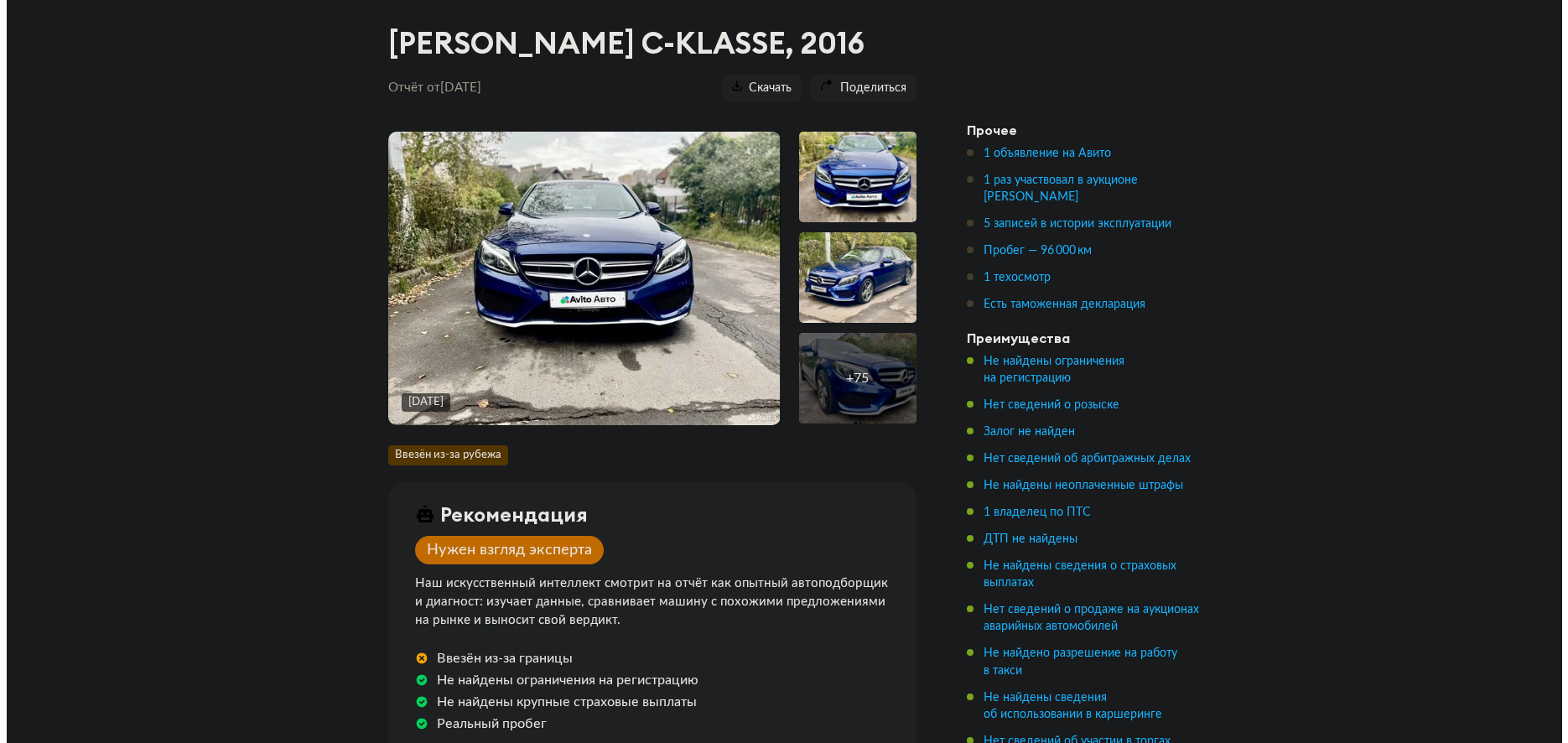
scroll to position [252, 0]
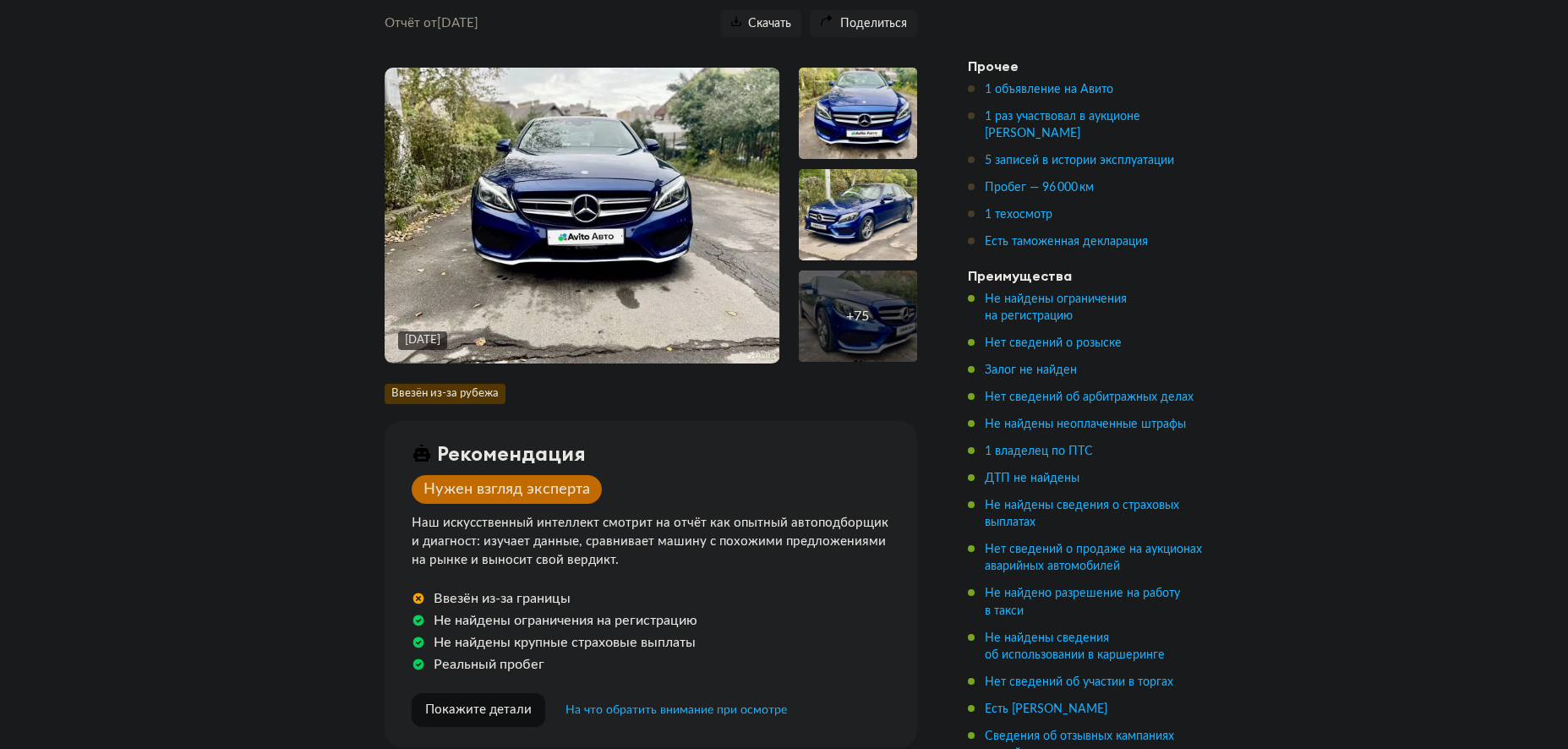
click at [673, 291] on img at bounding box center [582, 215] width 395 height 296
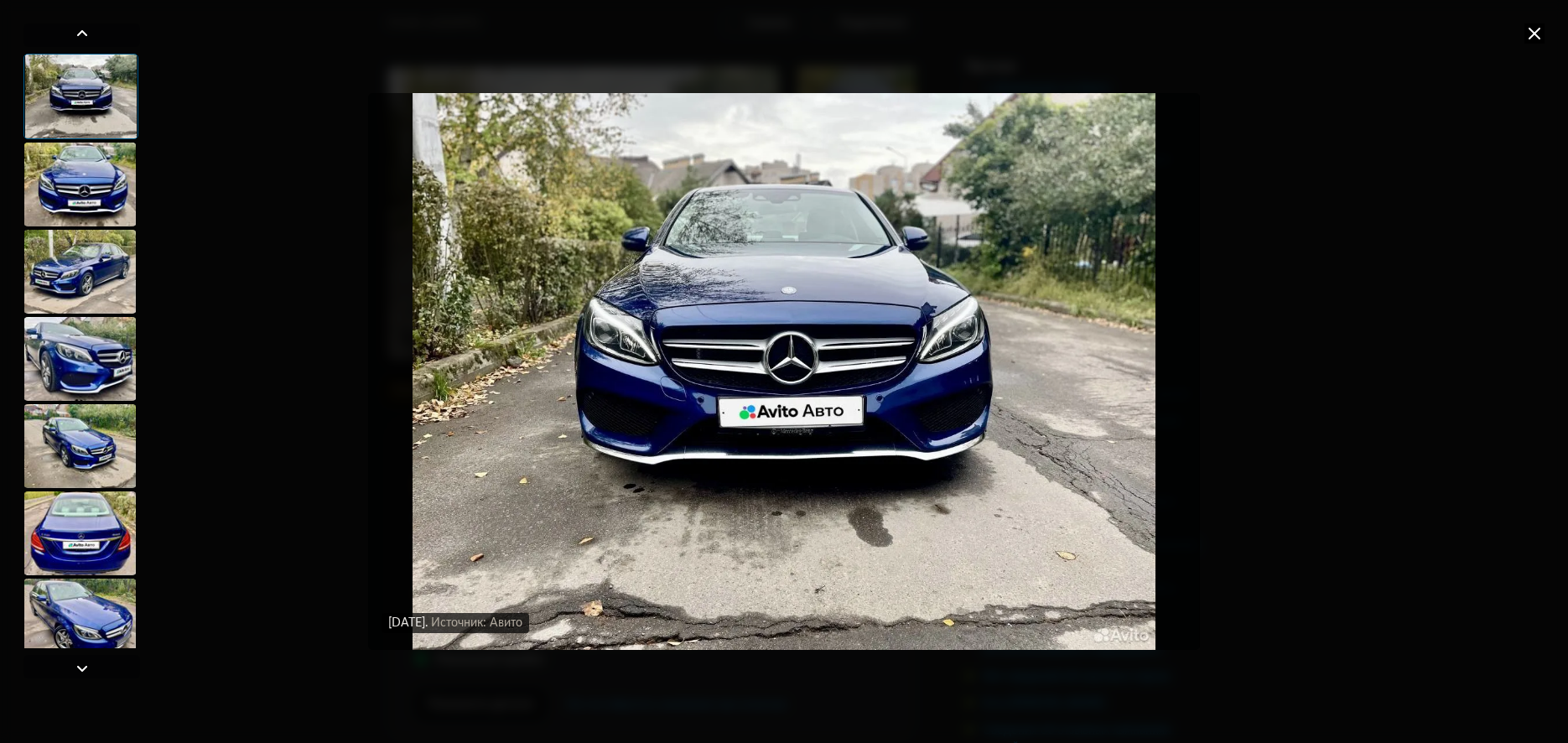
click at [77, 204] on div at bounding box center [80, 185] width 113 height 84
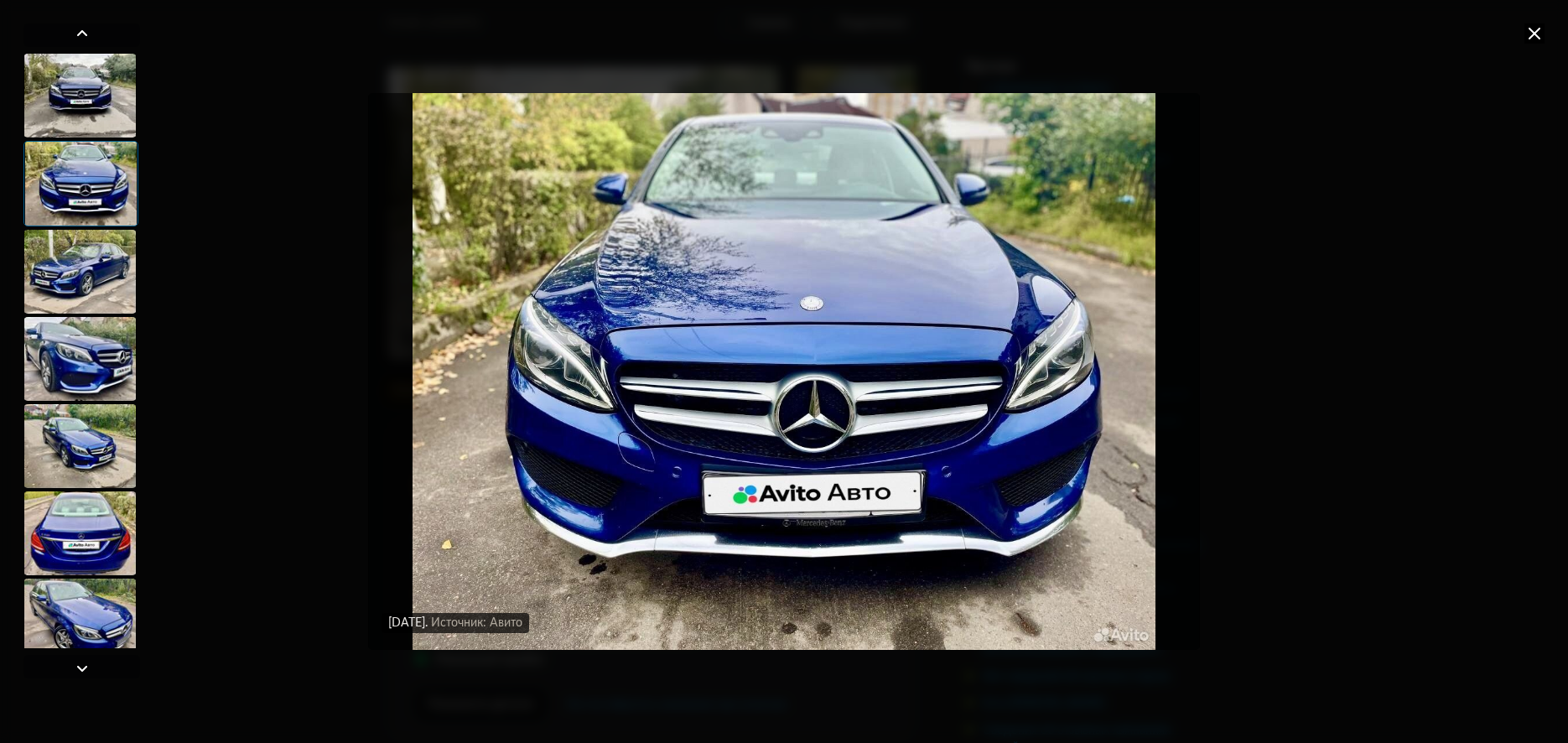
click at [84, 266] on div at bounding box center [80, 271] width 113 height 84
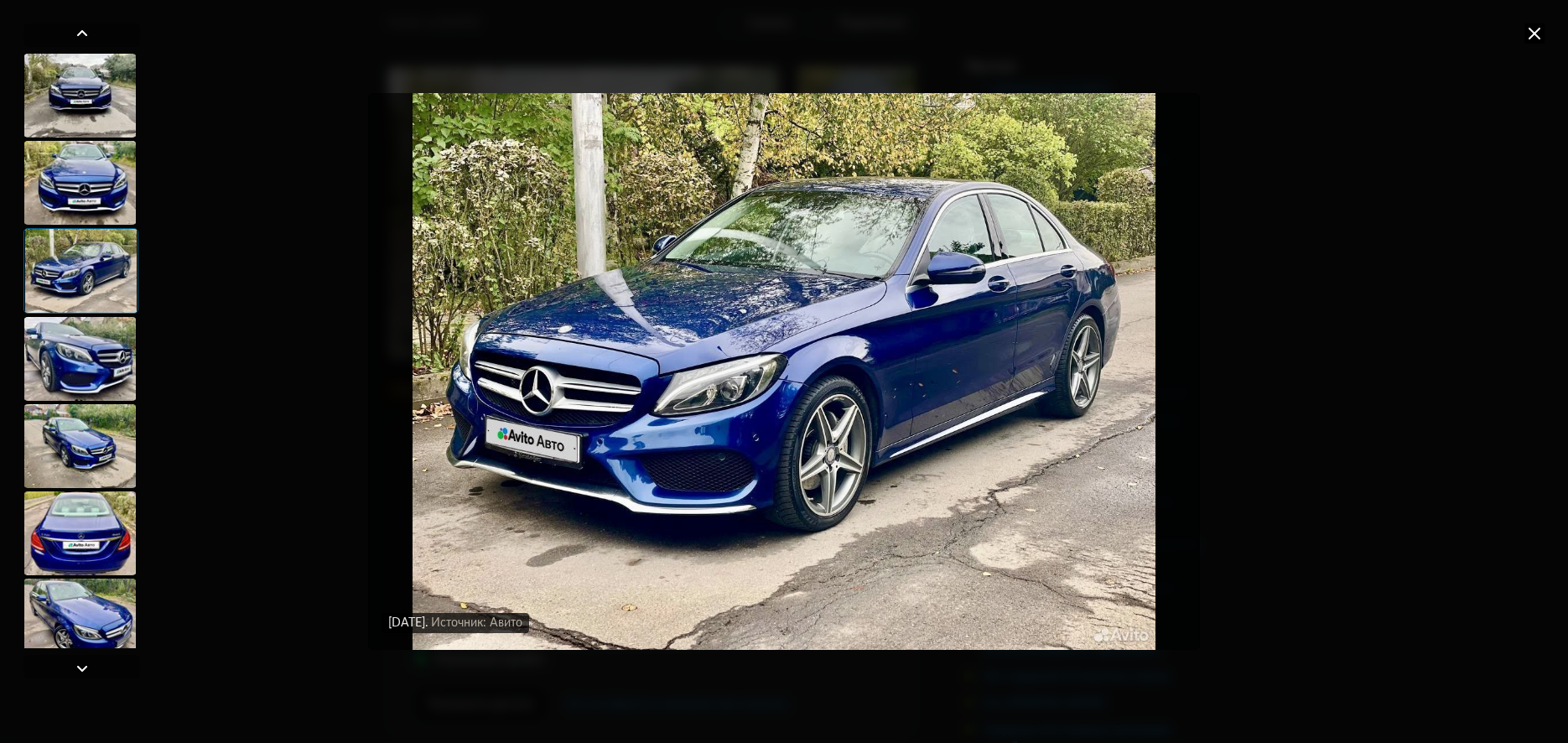
click at [90, 323] on div at bounding box center [80, 358] width 113 height 84
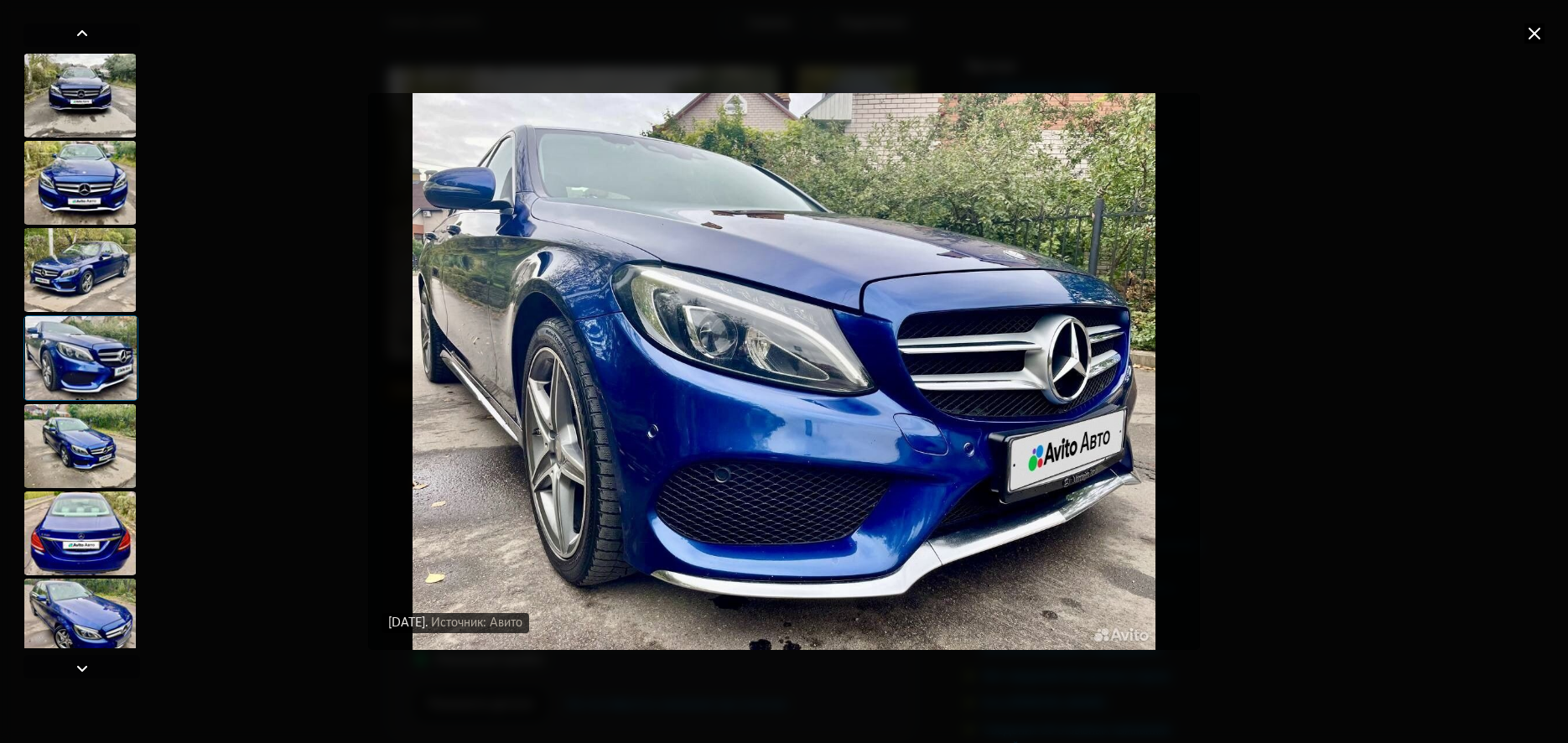
click at [94, 343] on div at bounding box center [81, 358] width 115 height 85
drag, startPoint x: 93, startPoint y: 403, endPoint x: 95, endPoint y: 411, distance: 8.2
click at [94, 403] on div at bounding box center [82, 351] width 117 height 594
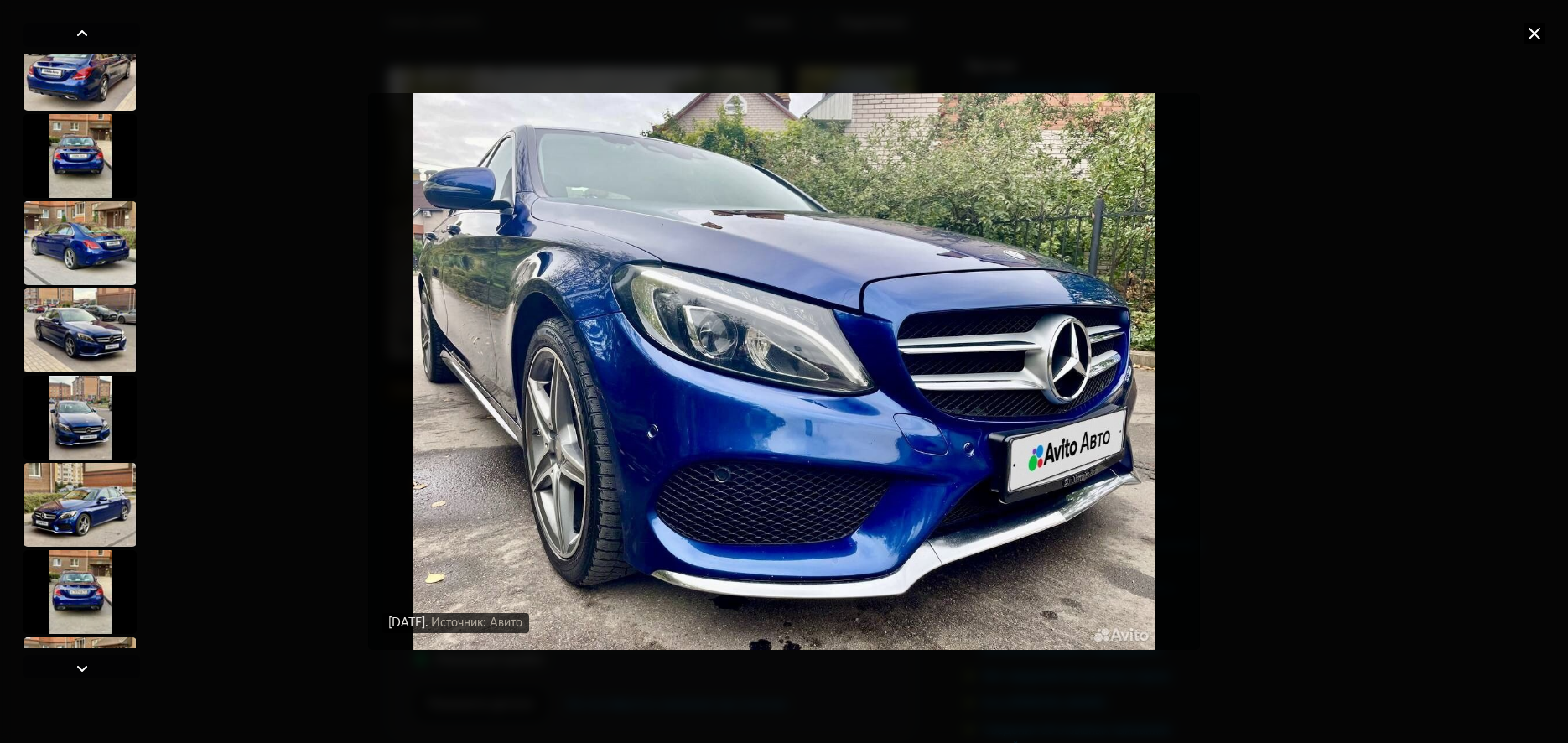
scroll to position [2936, 0]
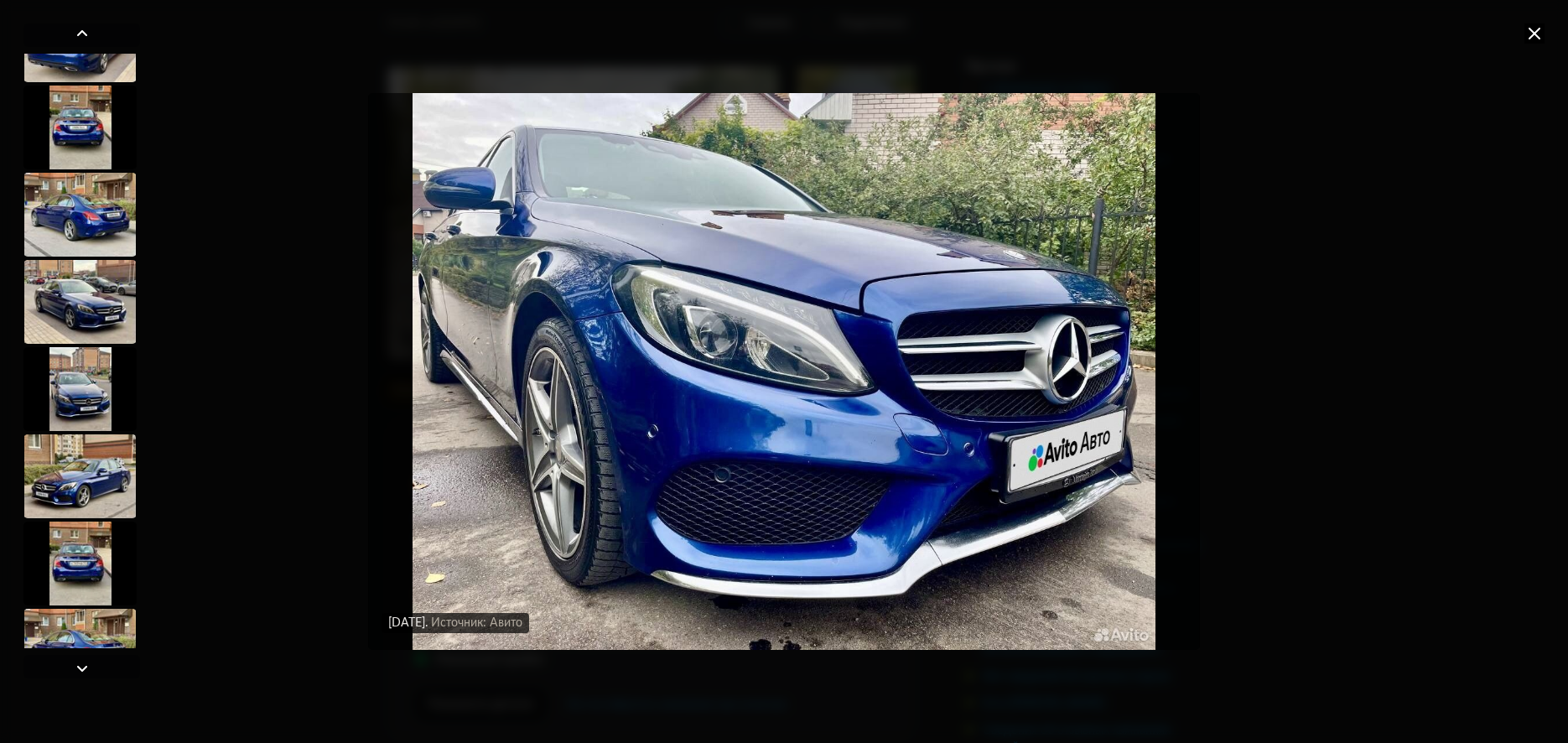
click at [79, 448] on div at bounding box center [80, 476] width 113 height 84
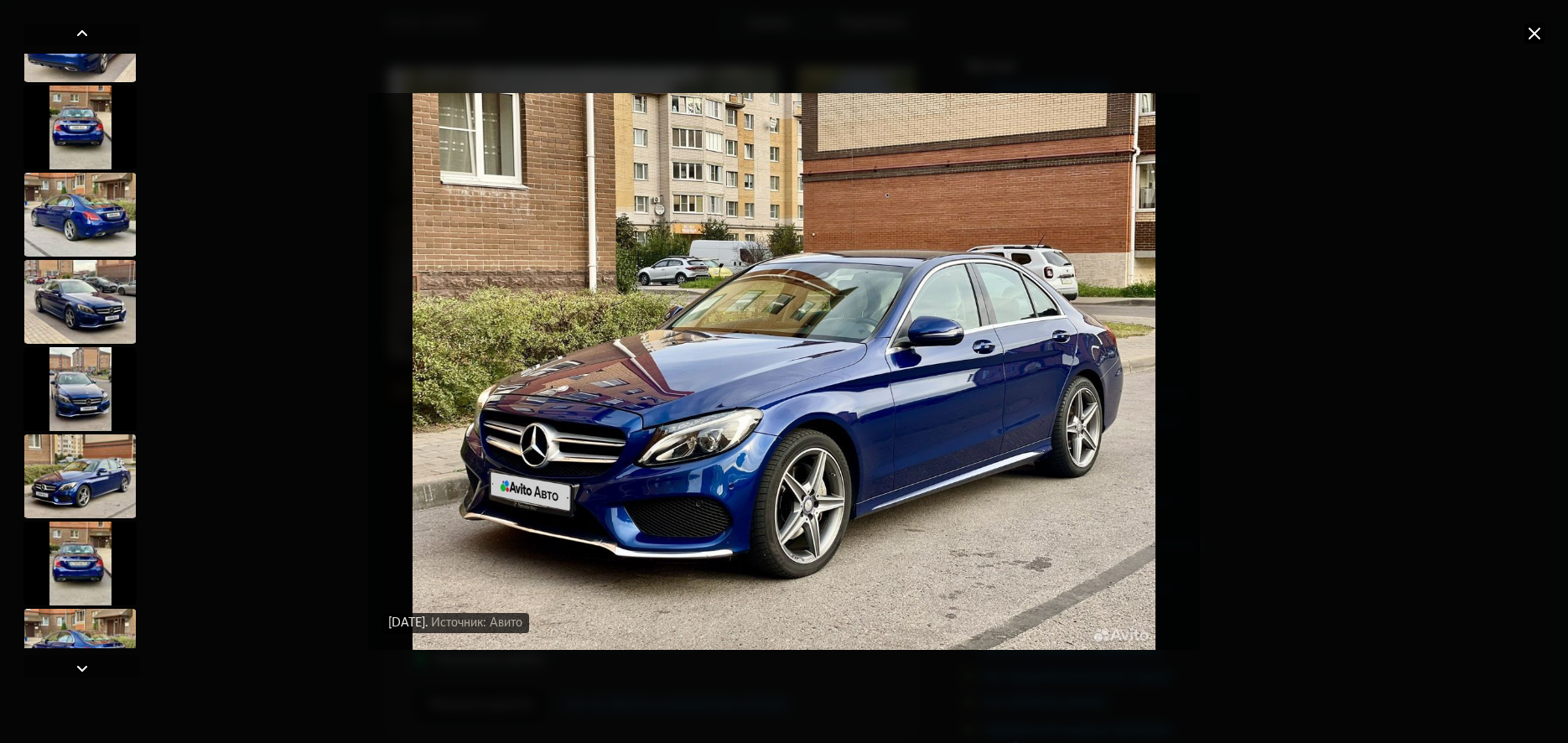
scroll to position [2934, 0]
drag, startPoint x: 561, startPoint y: 453, endPoint x: 336, endPoint y: 415, distance: 228.2
click at [336, 415] on div "3 октября 2024 года Источник: Авито 3 октября 2024 года Источник: Авито 3 октяб…" at bounding box center [784, 372] width 1568 height 743
click at [1019, 394] on img "Go to Slide 39" at bounding box center [783, 372] width 831 height 558
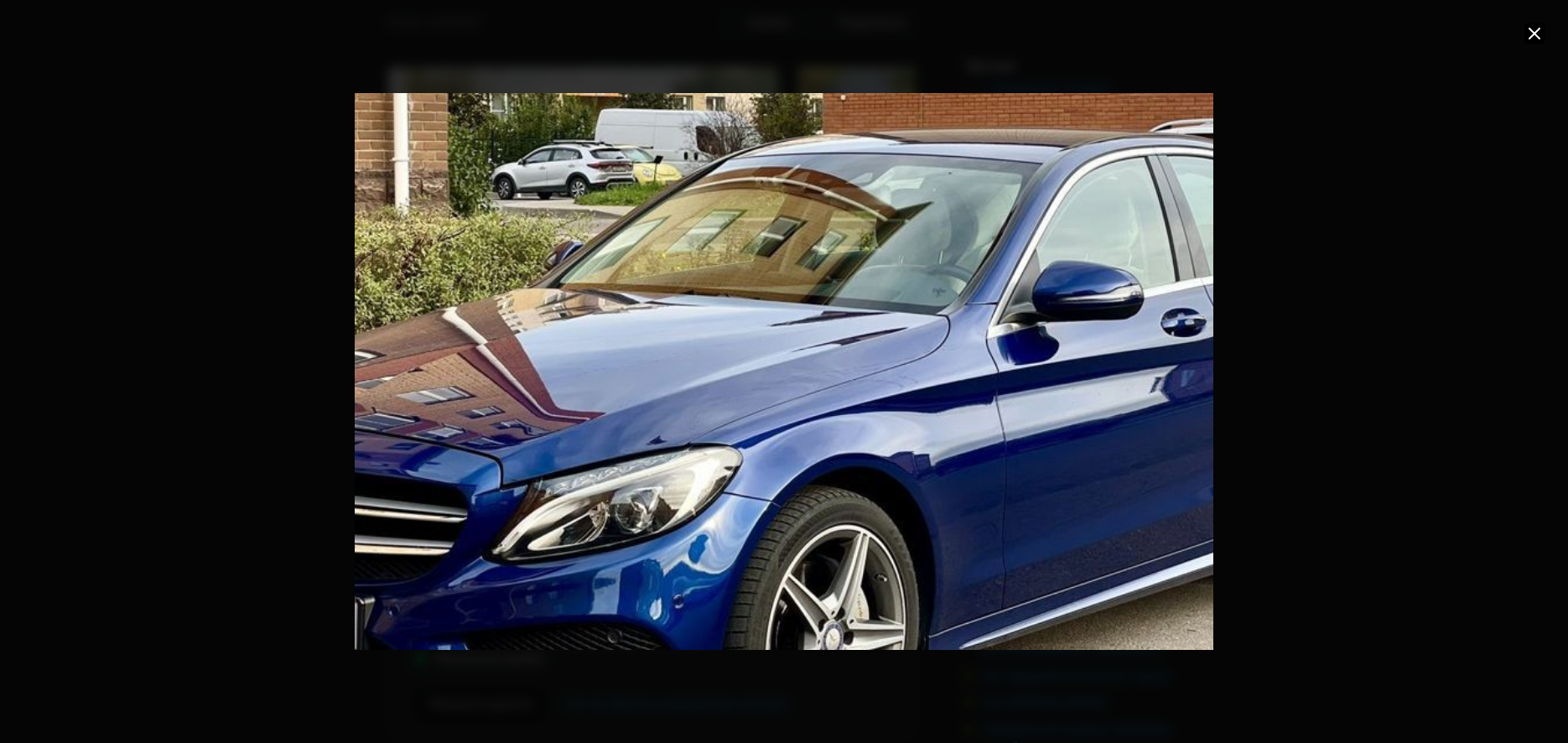
click at [1016, 352] on div "Go to Slide 39" at bounding box center [784, 371] width 1717 height 1114
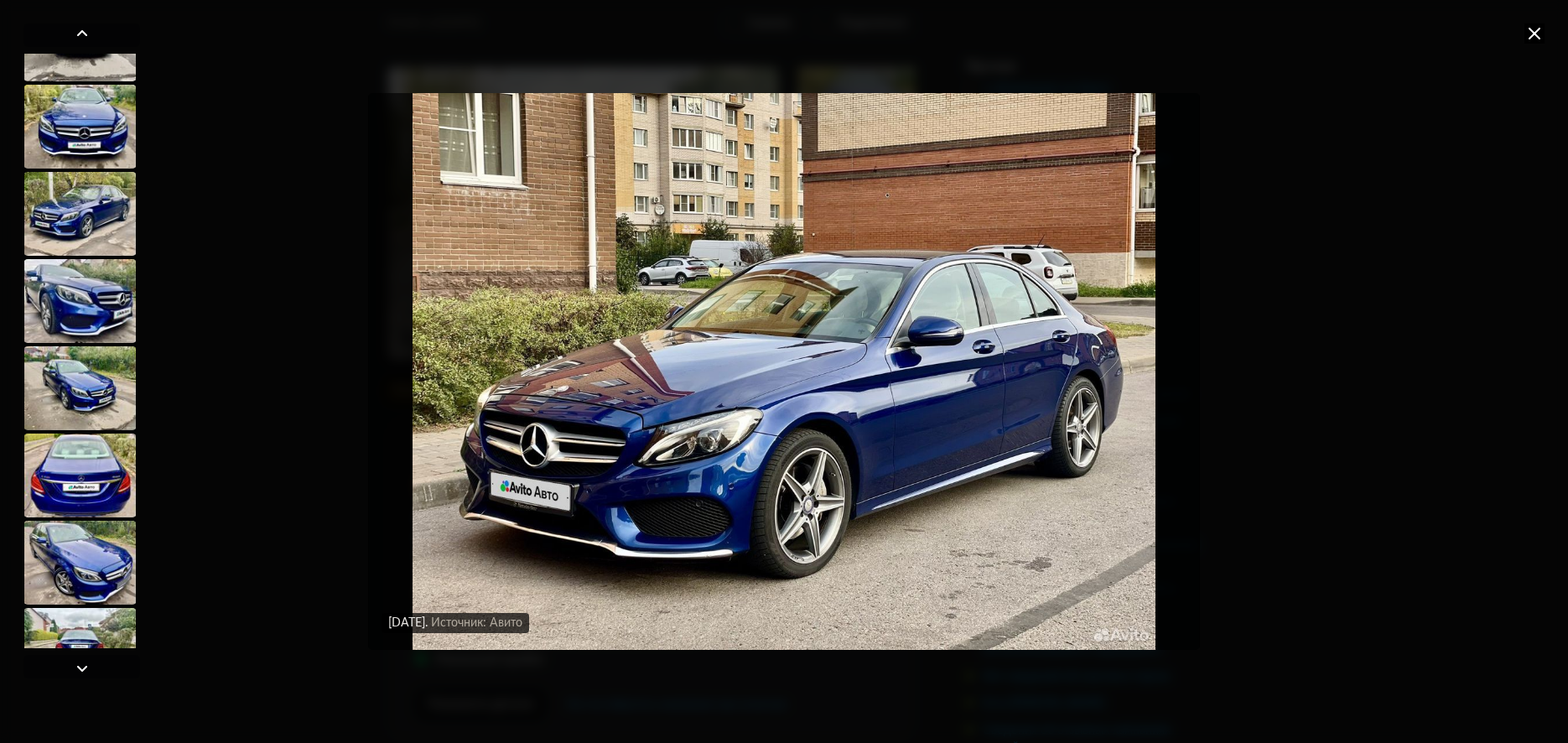
scroll to position [0, 0]
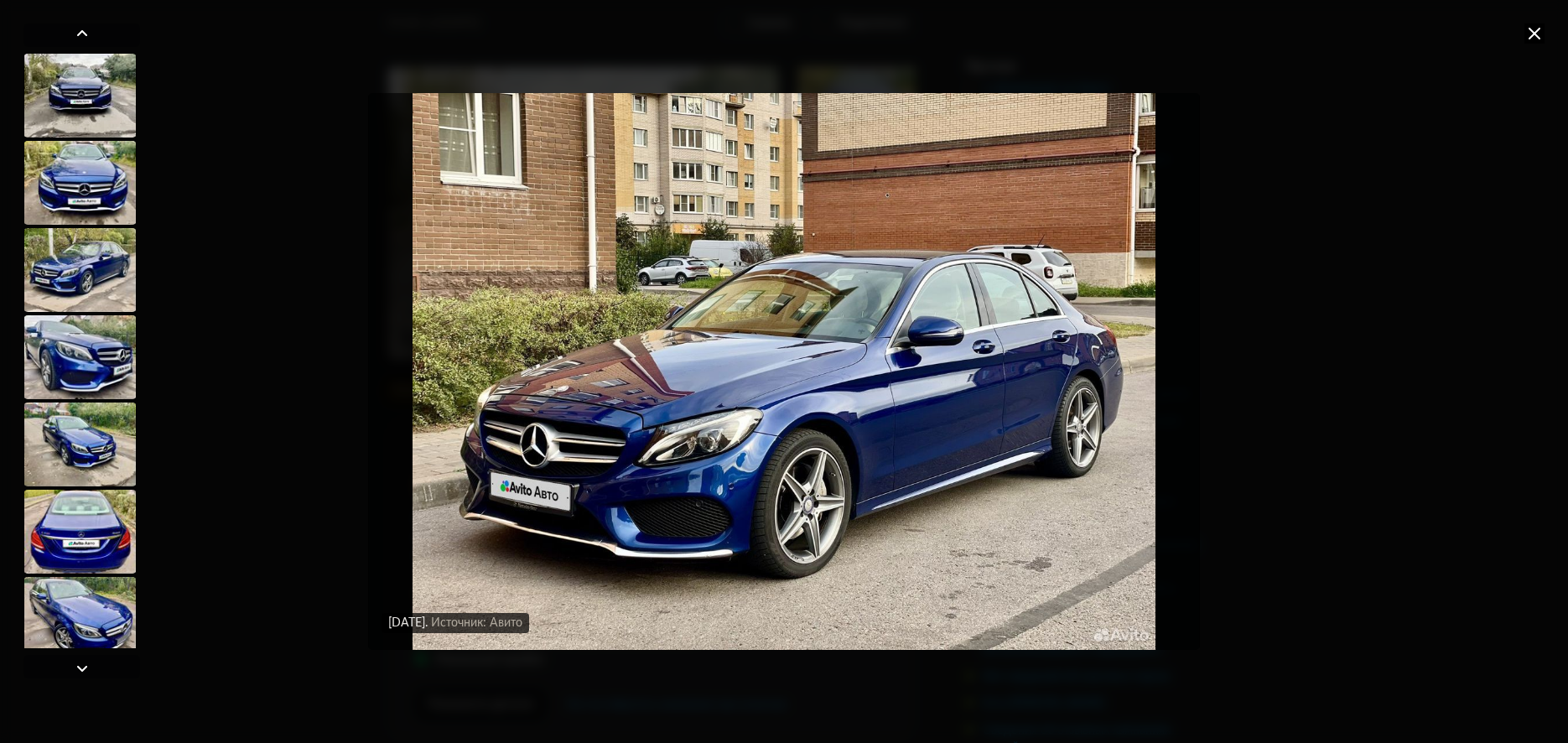
click at [74, 263] on div at bounding box center [80, 270] width 113 height 84
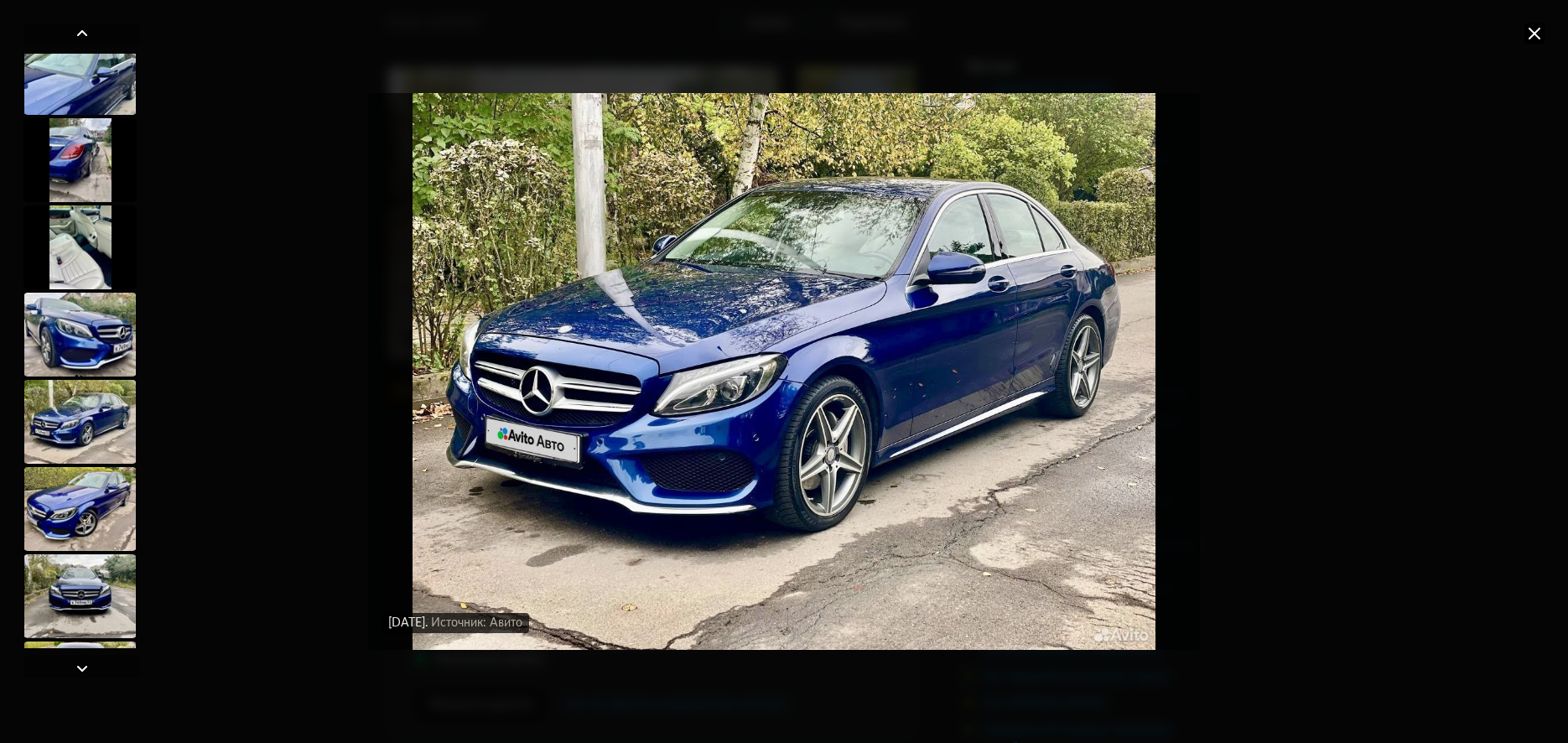
scroll to position [1426, 0]
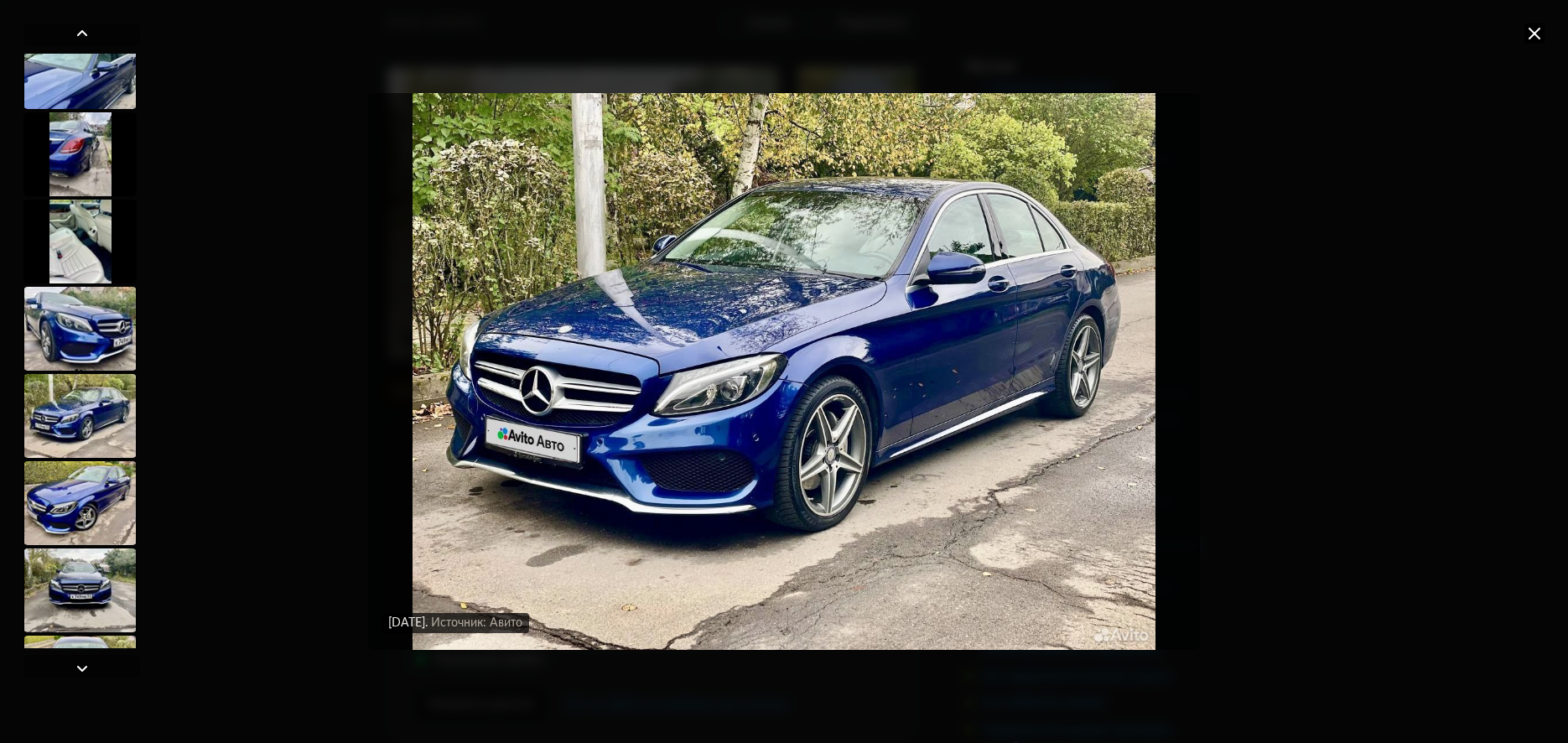
click at [91, 338] on div at bounding box center [80, 329] width 113 height 84
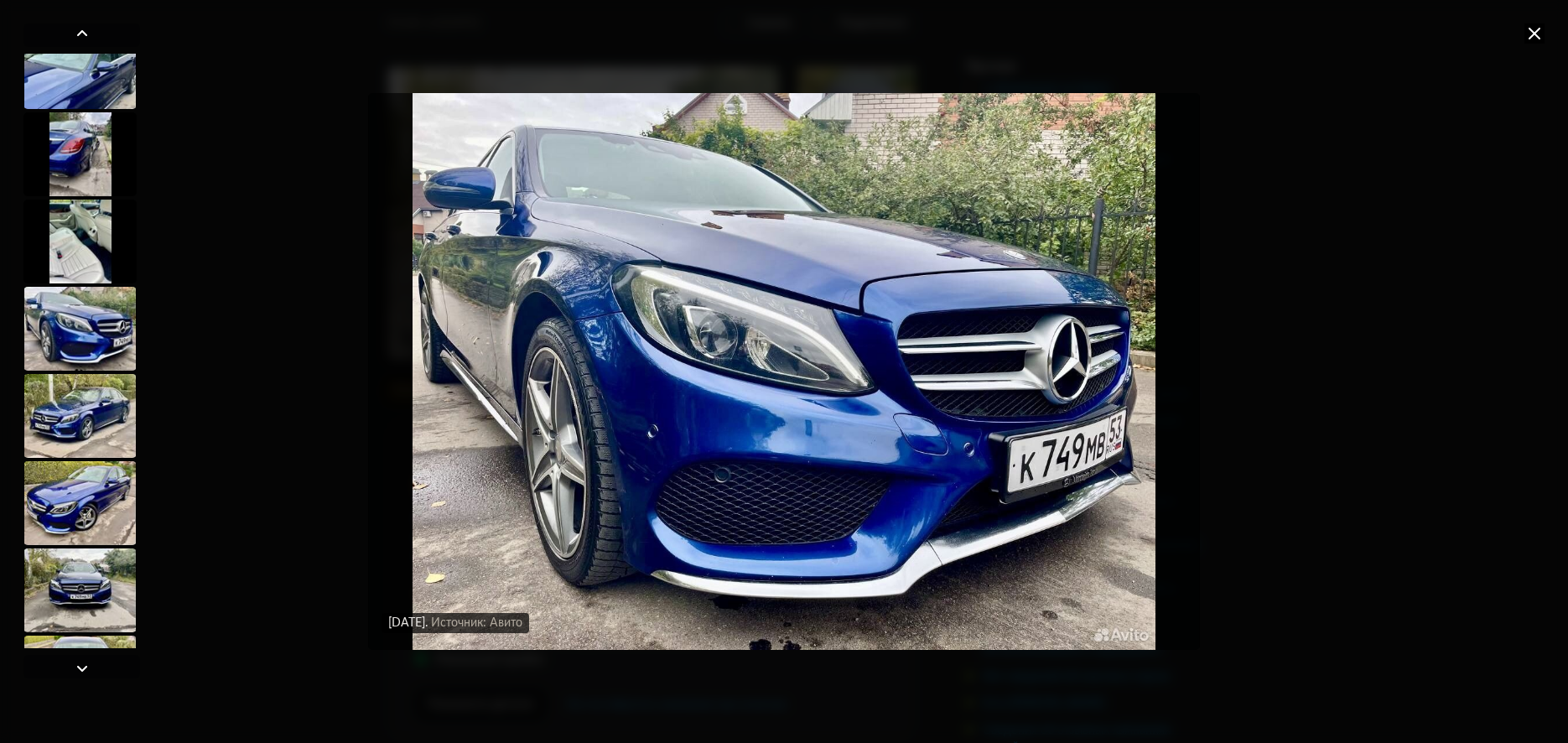
scroll to position [1425, 0]
click at [85, 429] on div at bounding box center [80, 418] width 113 height 84
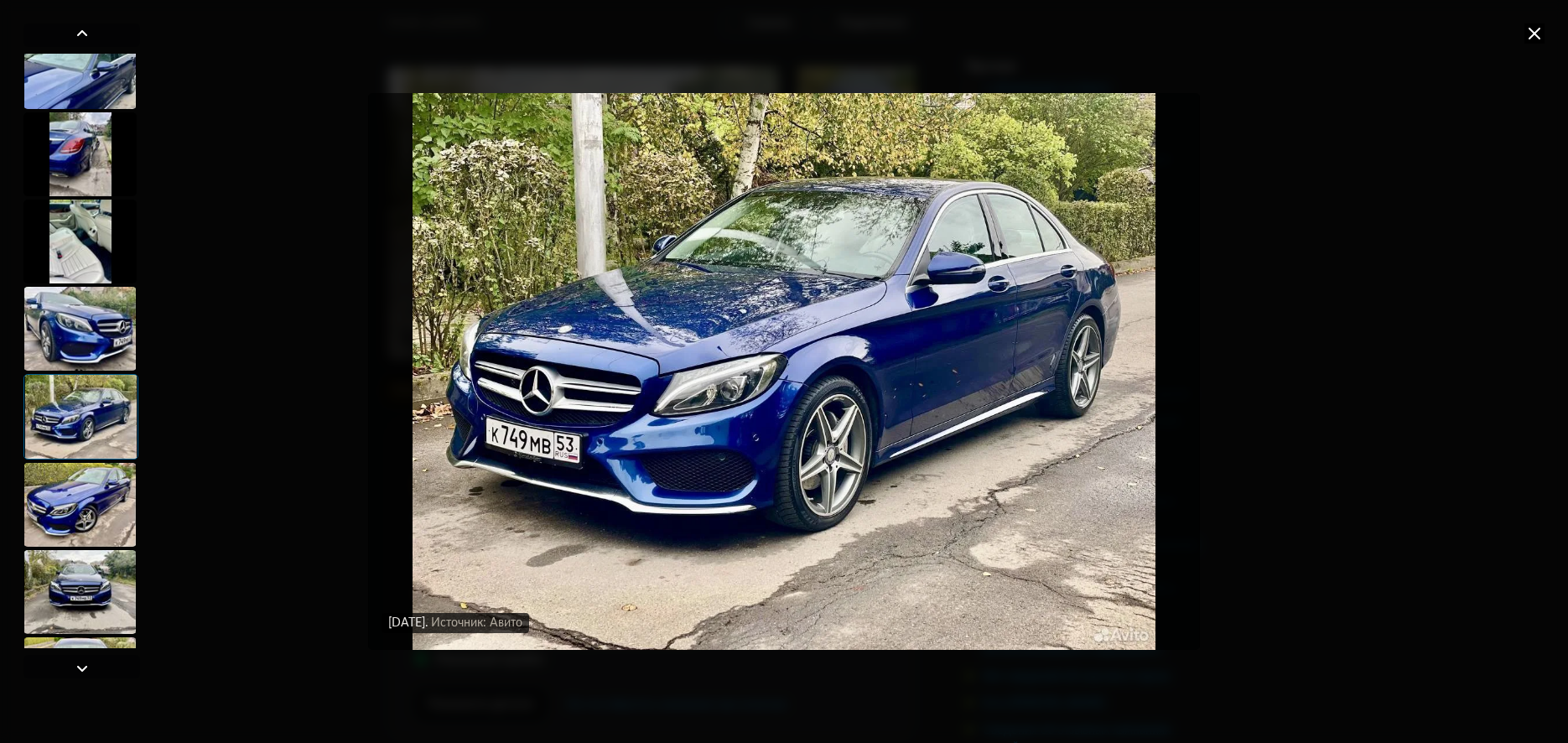
click at [90, 486] on div at bounding box center [80, 505] width 113 height 84
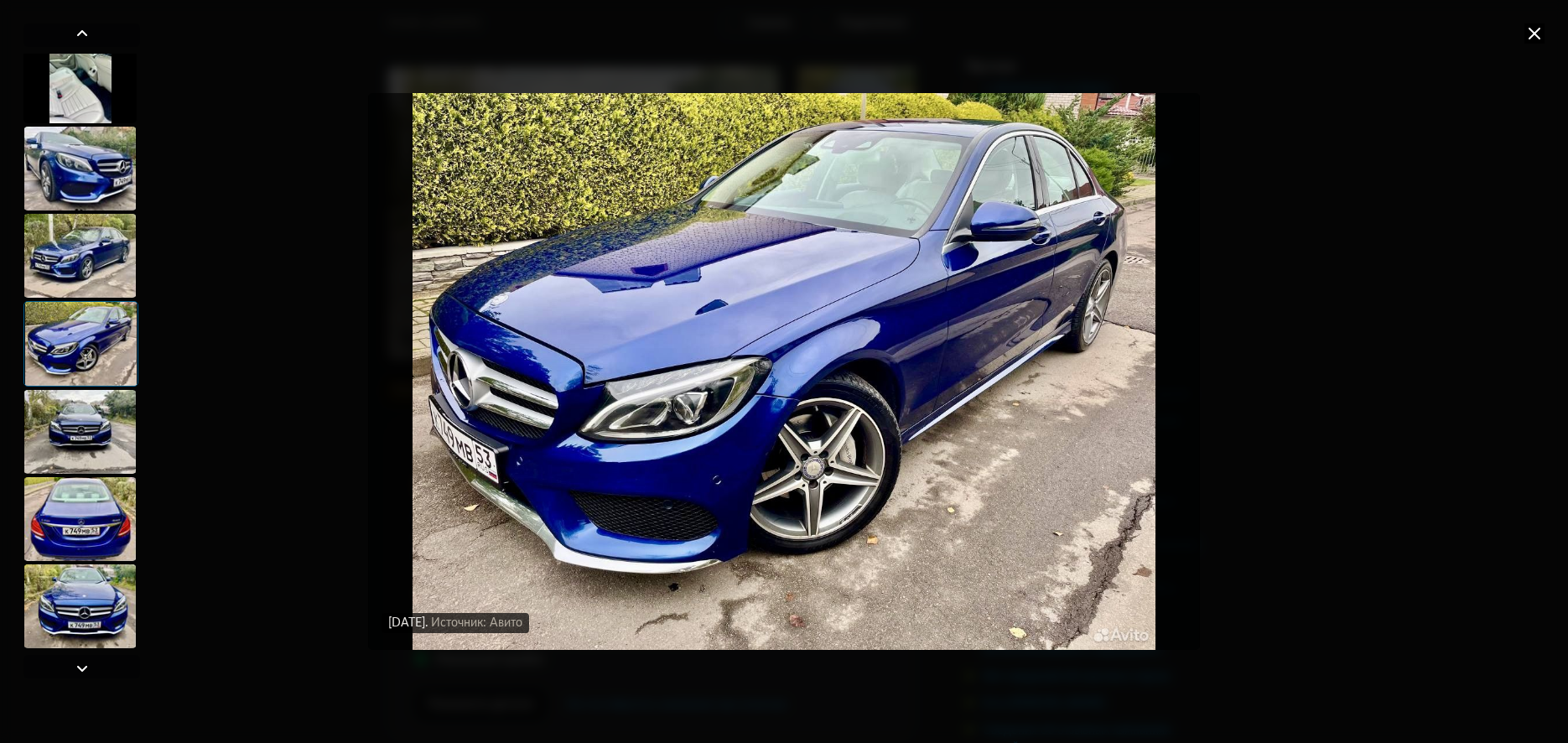
scroll to position [1592, 0]
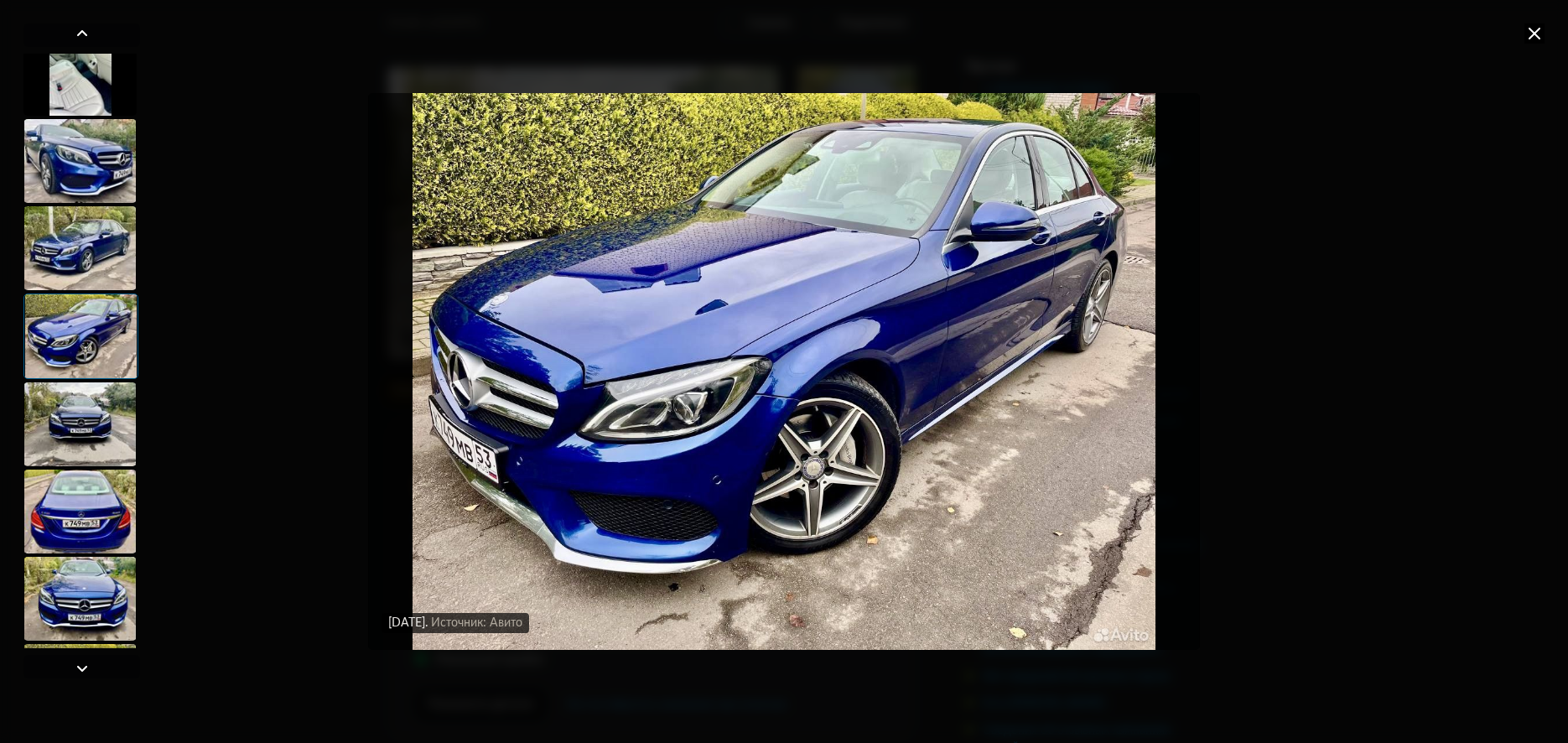
click at [91, 434] on div at bounding box center [80, 424] width 113 height 84
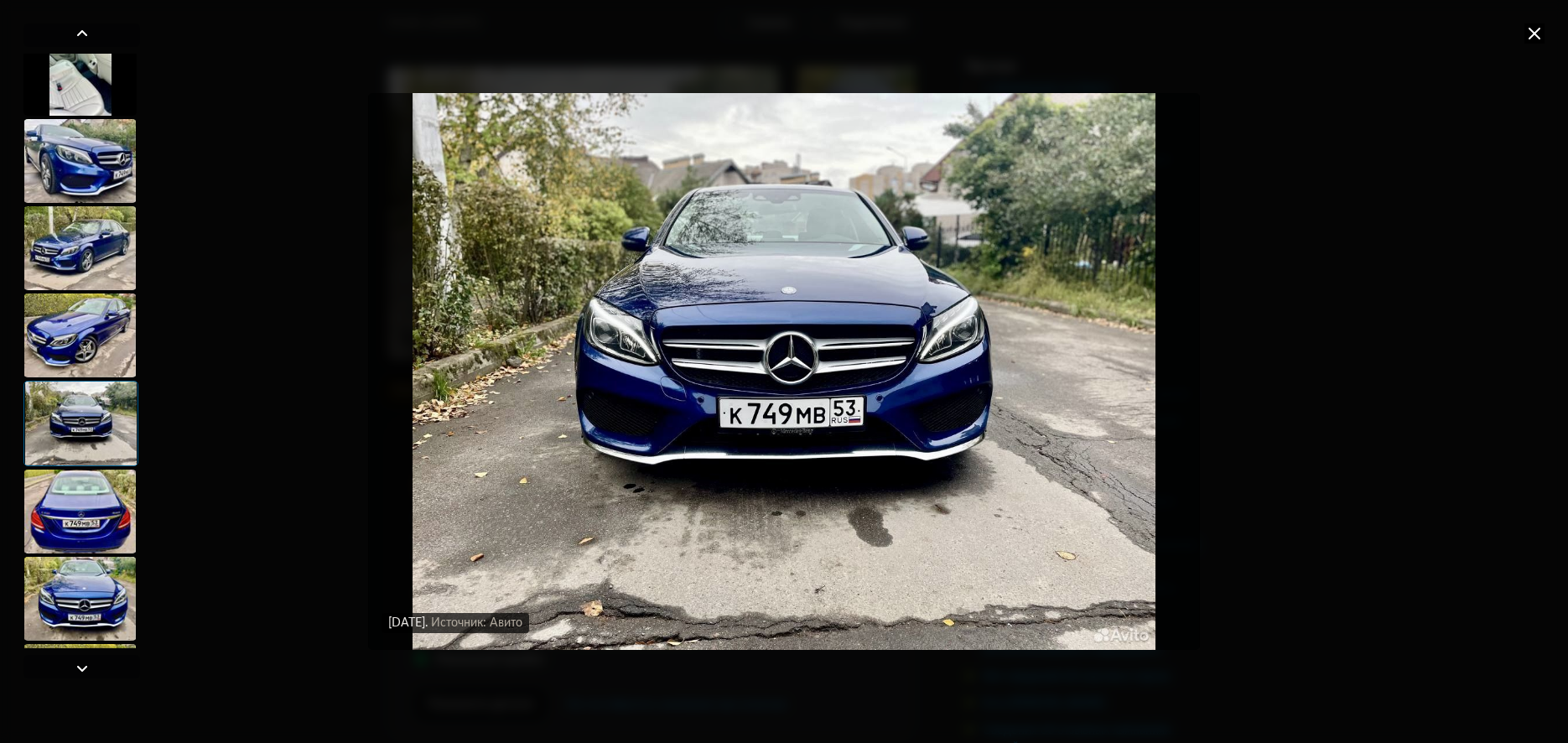
click at [87, 495] on div at bounding box center [80, 512] width 113 height 84
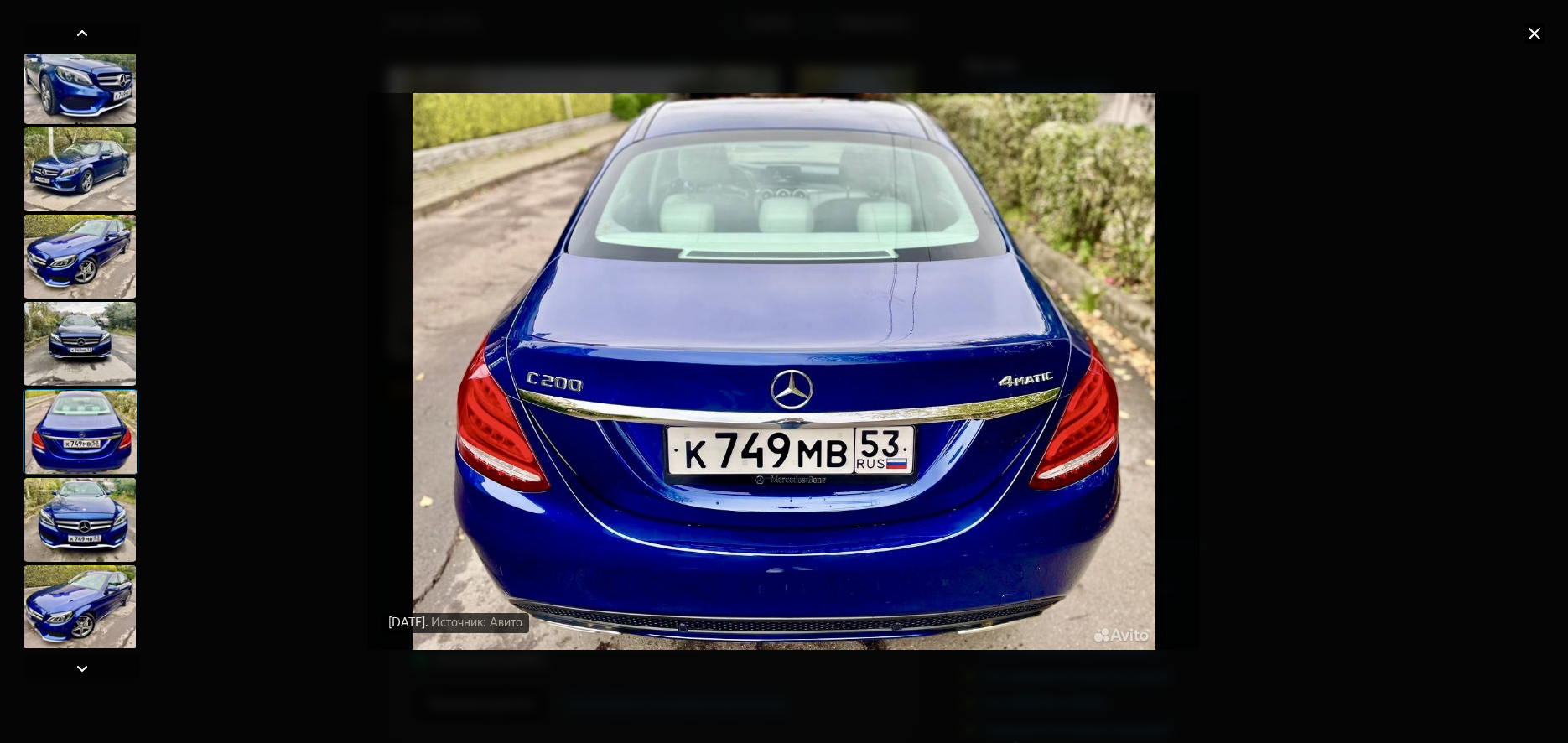
scroll to position [1676, 0]
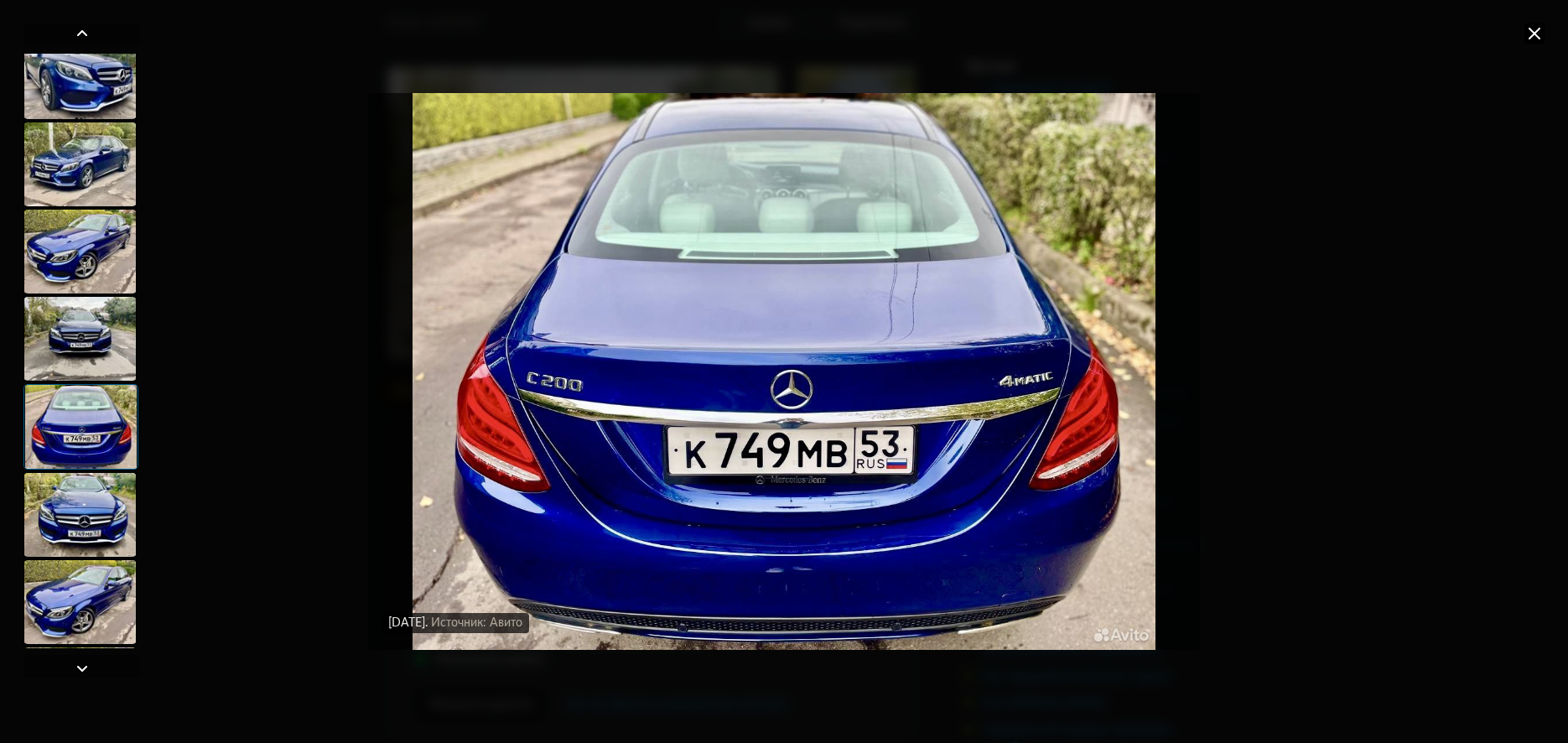
click at [80, 483] on div at bounding box center [80, 515] width 113 height 84
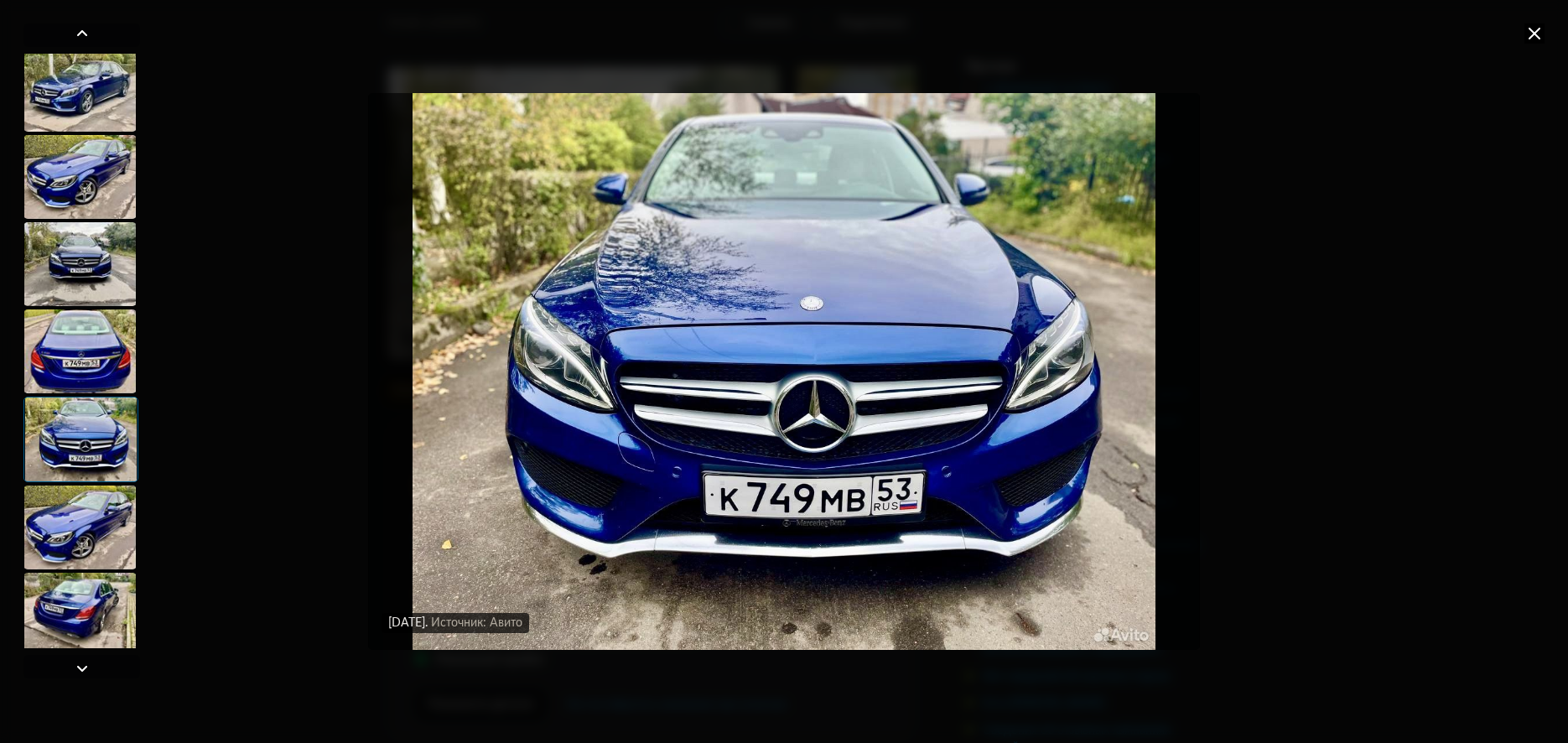
scroll to position [1760, 0]
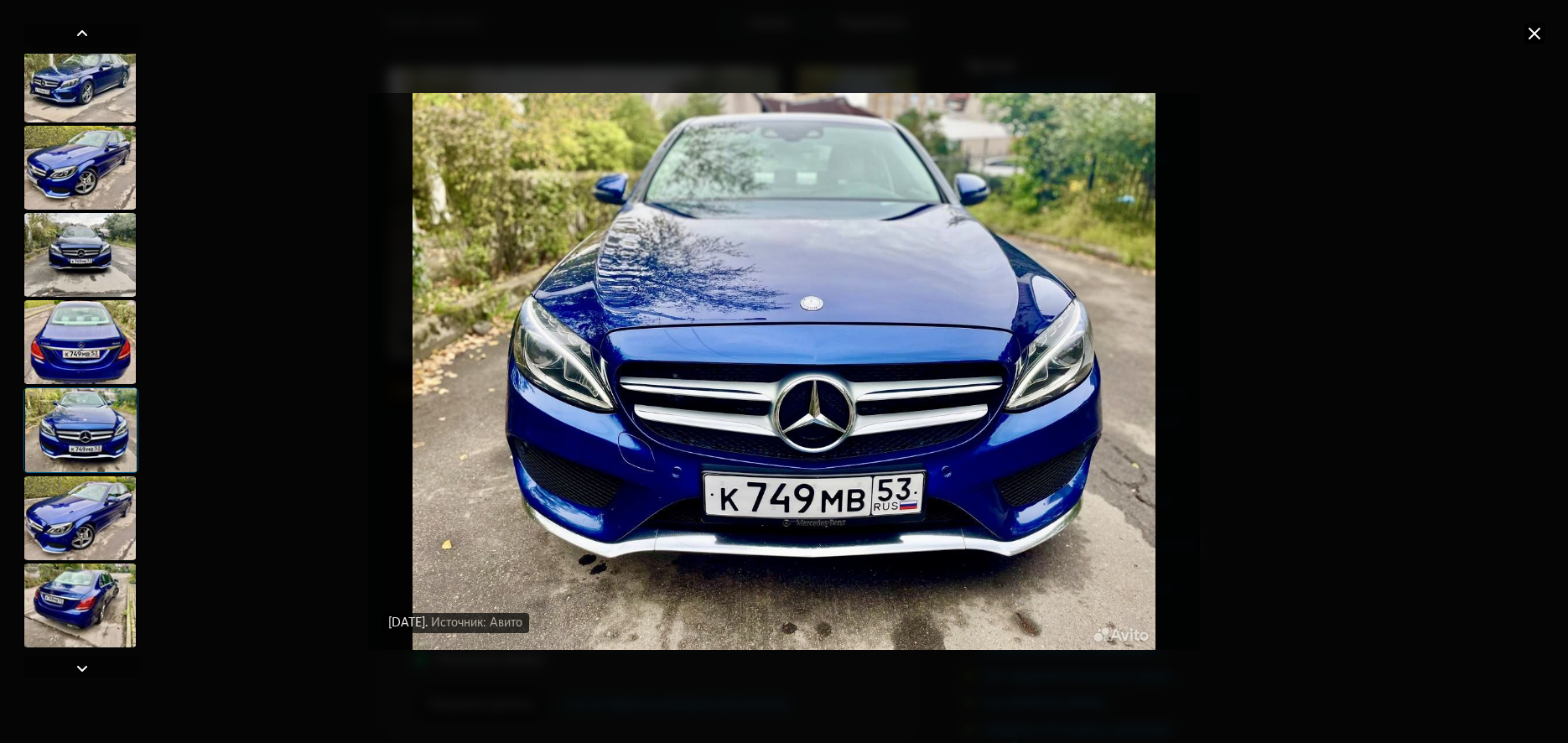
click at [85, 501] on div at bounding box center [80, 518] width 113 height 84
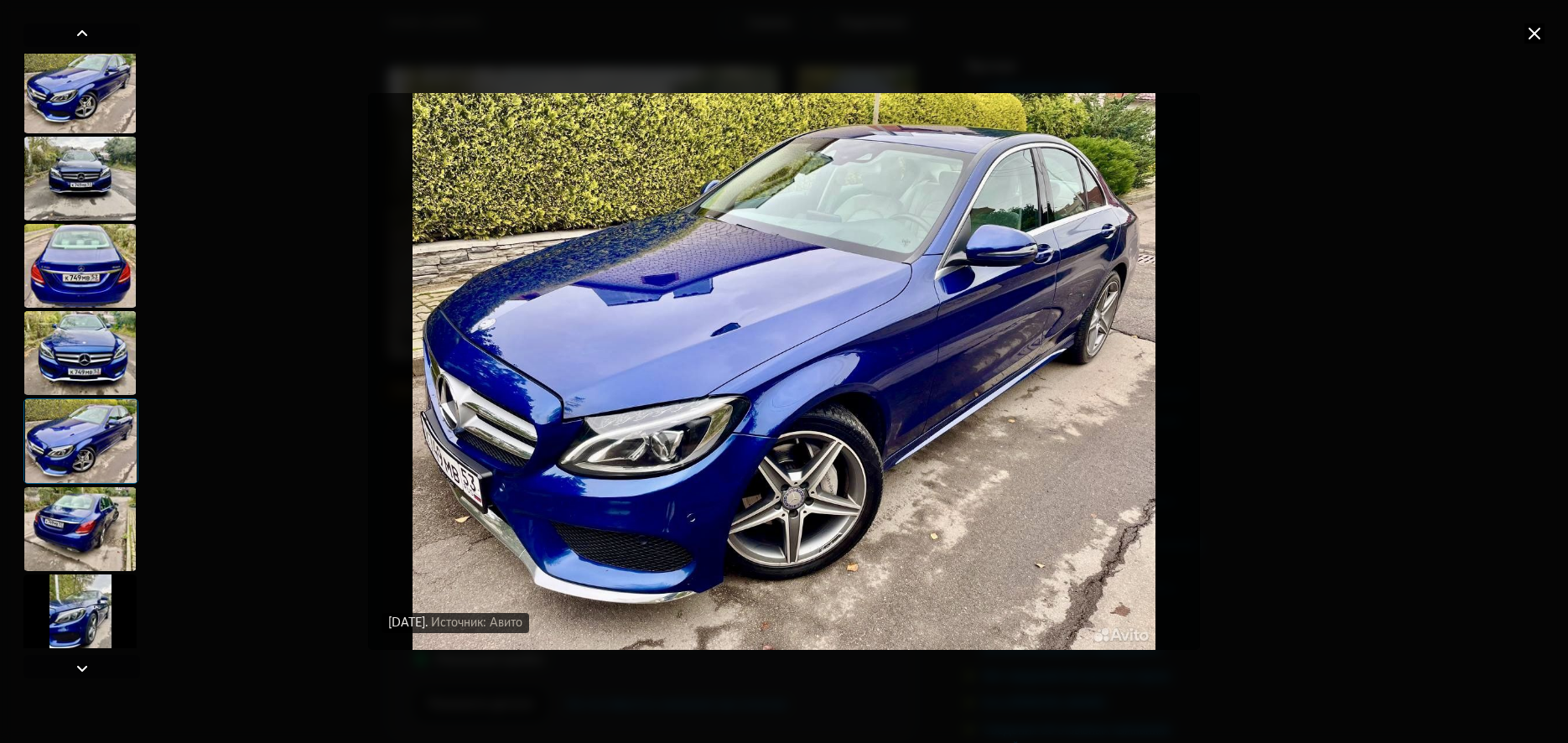
scroll to position [1844, 0]
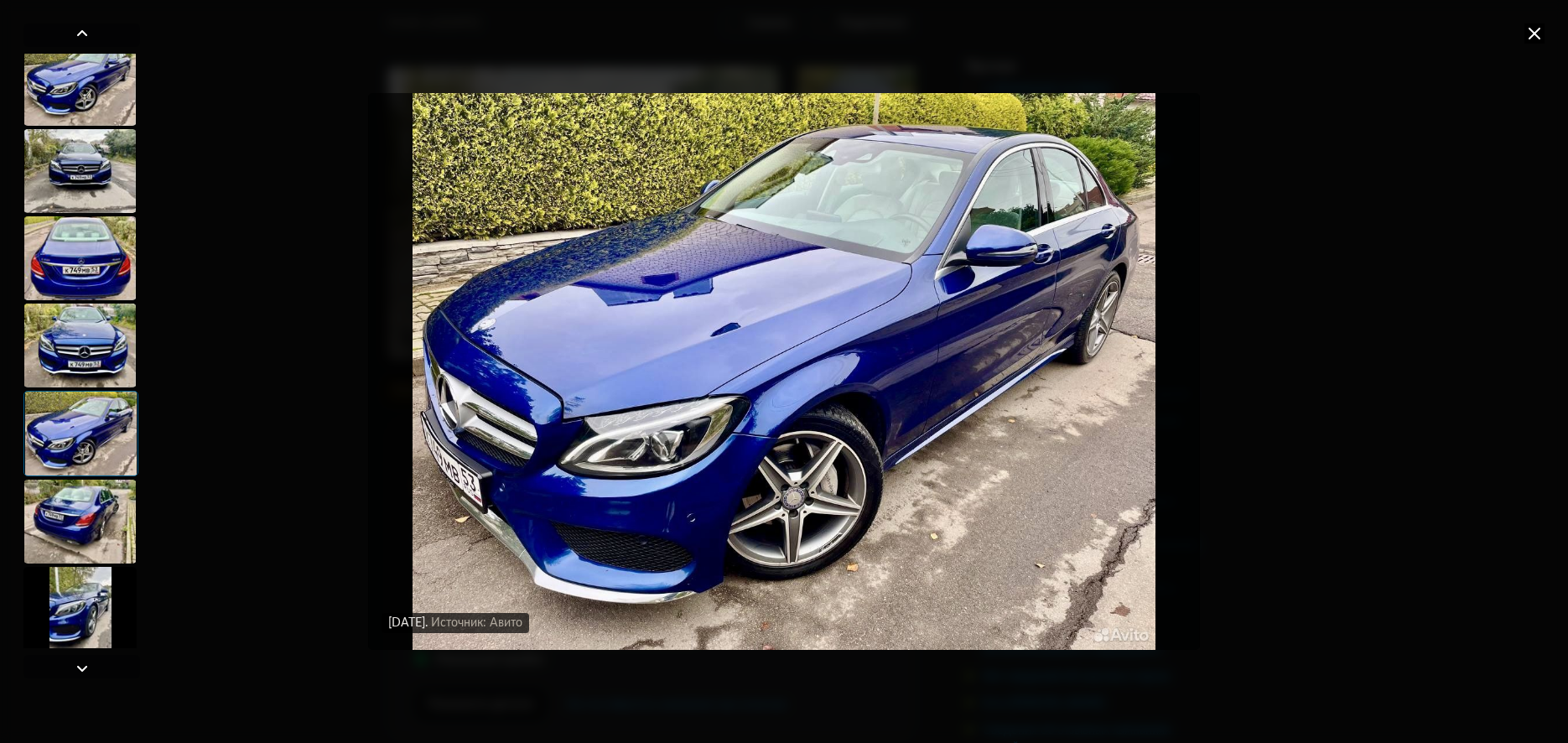
click at [86, 515] on div at bounding box center [80, 522] width 113 height 84
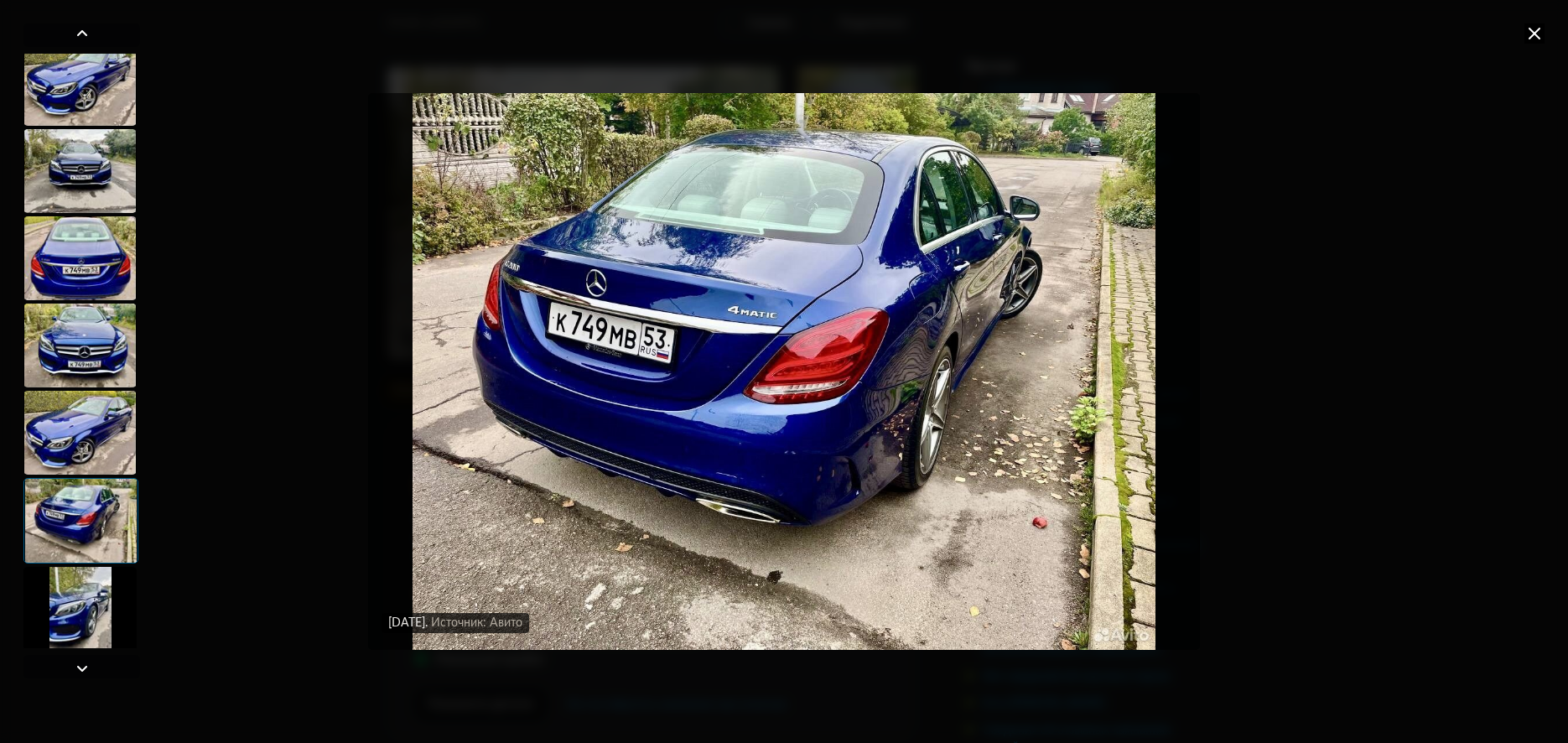
click at [685, 367] on img "Go to Slide 27" at bounding box center [783, 372] width 831 height 558
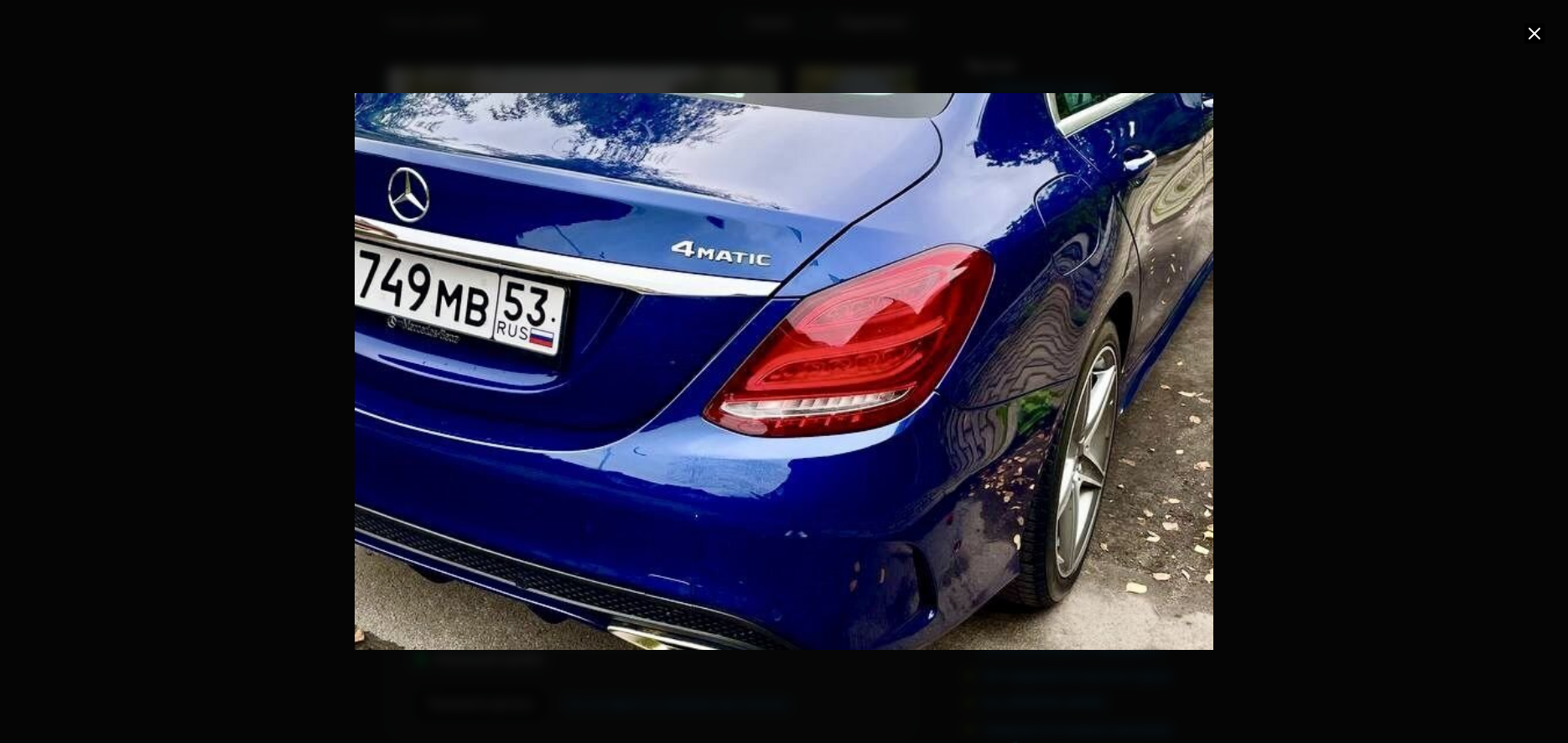
click at [666, 363] on div "Go to Slide 27" at bounding box center [784, 371] width 1717 height 1114
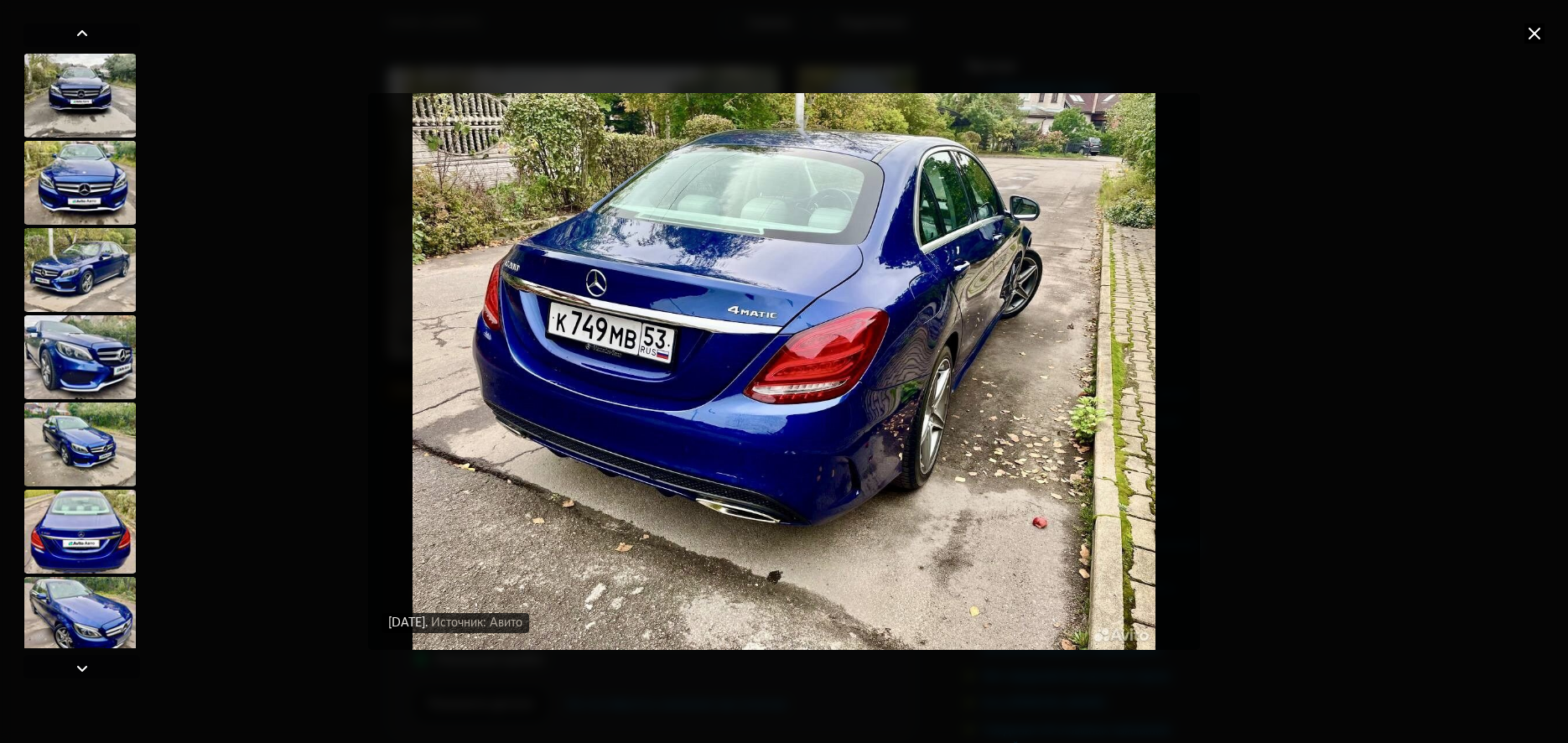
click at [99, 115] on div at bounding box center [80, 96] width 113 height 84
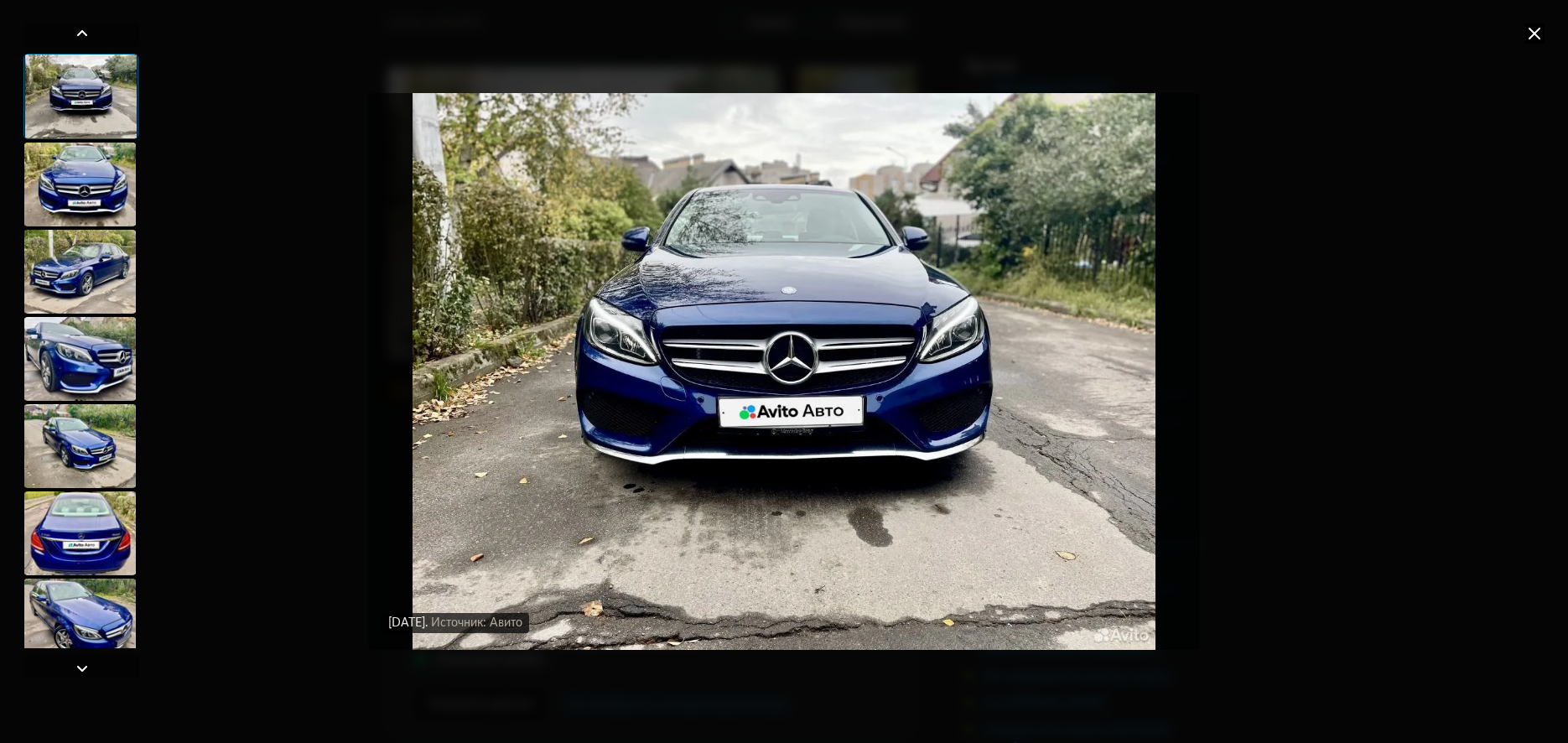
click at [79, 164] on div at bounding box center [80, 185] width 113 height 84
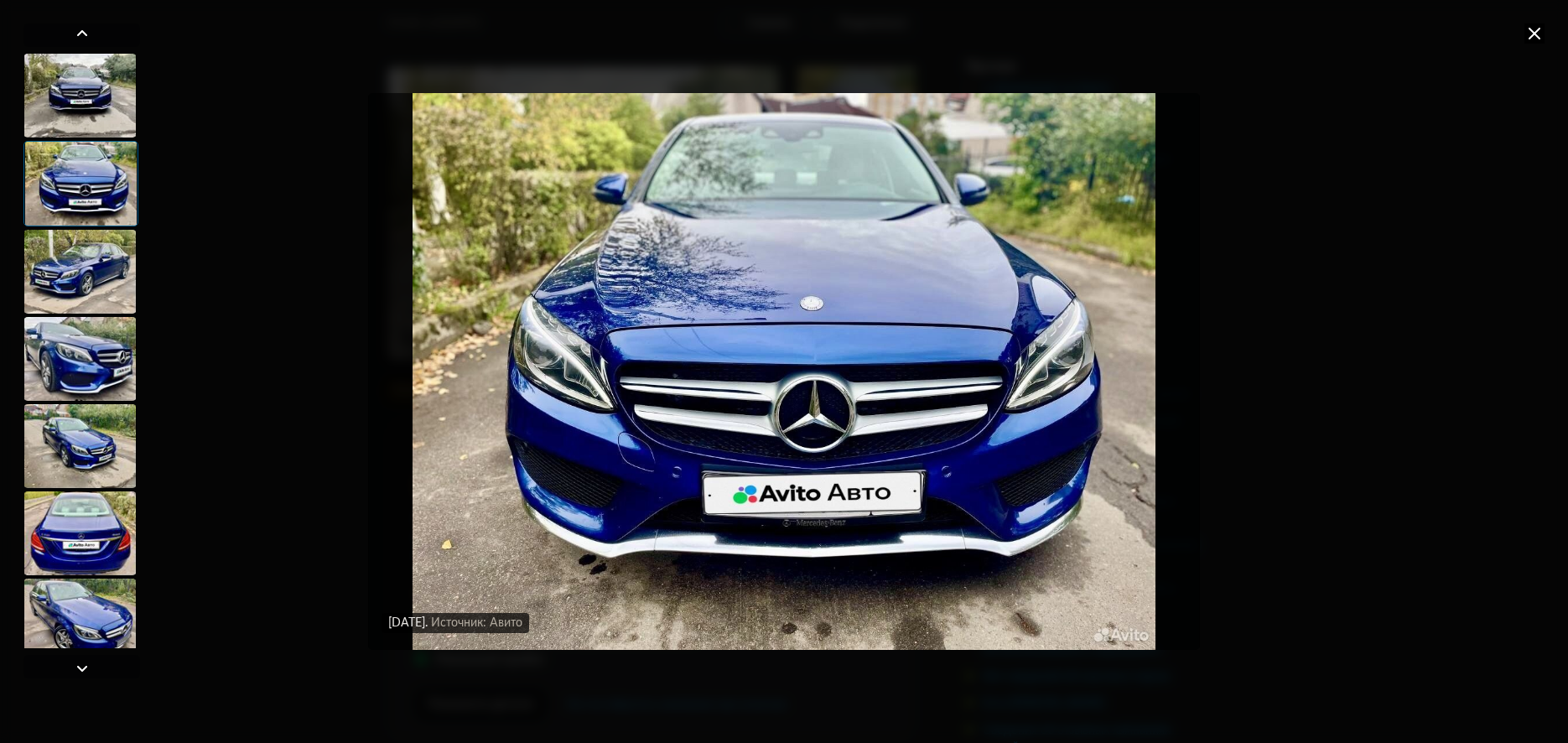
click at [67, 204] on div at bounding box center [81, 184] width 115 height 85
click at [73, 229] on div at bounding box center [80, 271] width 113 height 84
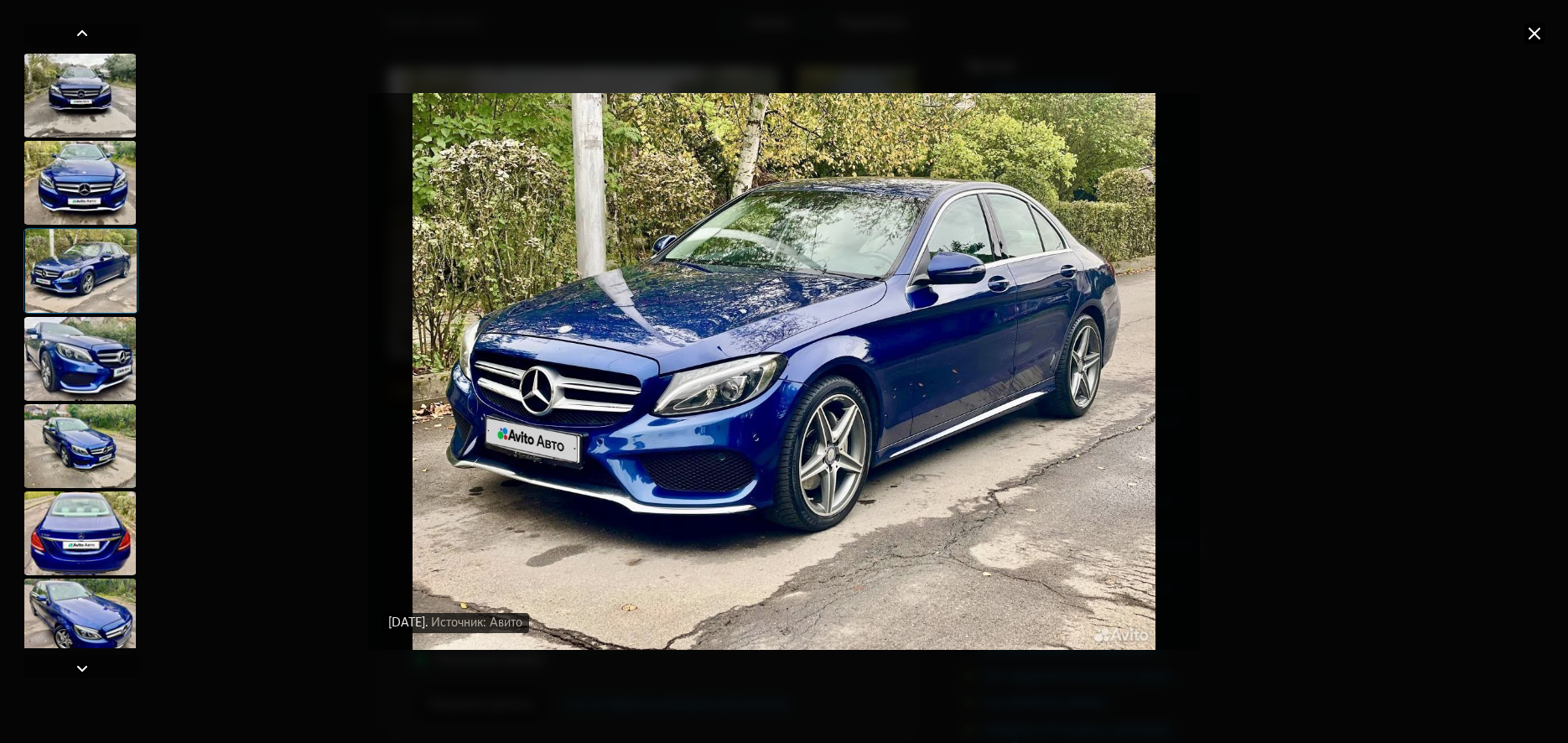
click at [93, 307] on div at bounding box center [81, 271] width 115 height 85
click at [91, 338] on div at bounding box center [80, 358] width 113 height 84
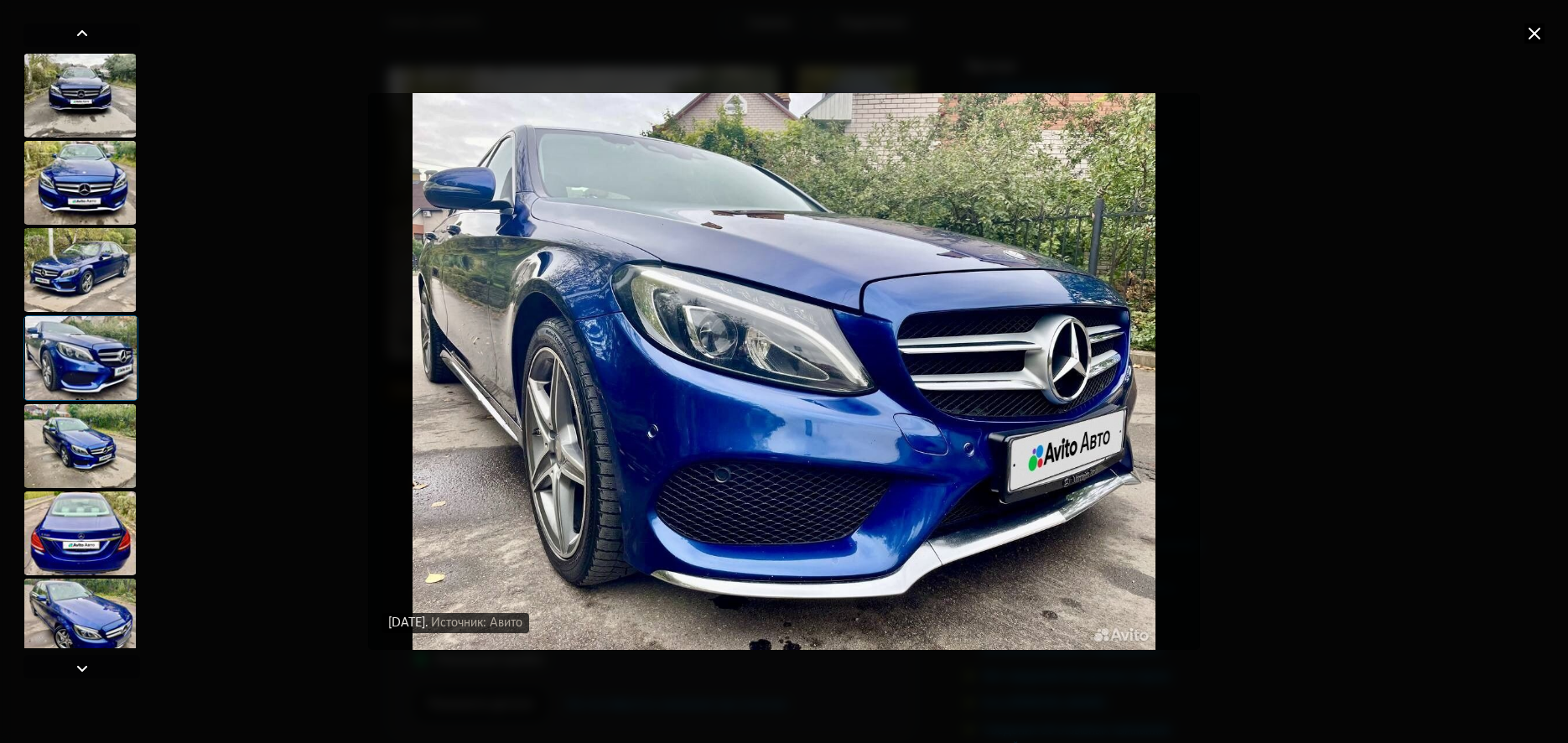
click at [88, 457] on div at bounding box center [80, 446] width 113 height 84
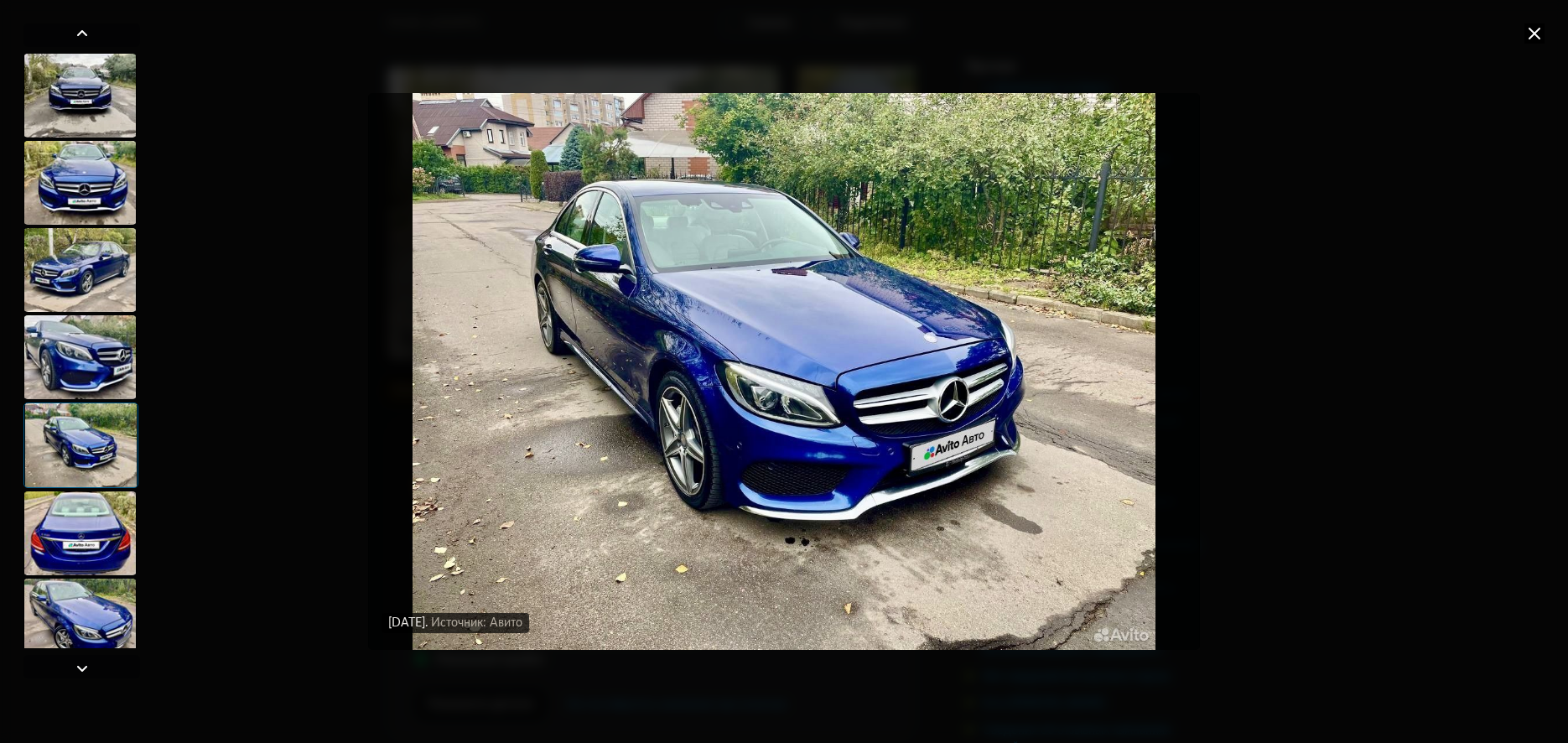
click at [80, 258] on div at bounding box center [80, 270] width 113 height 84
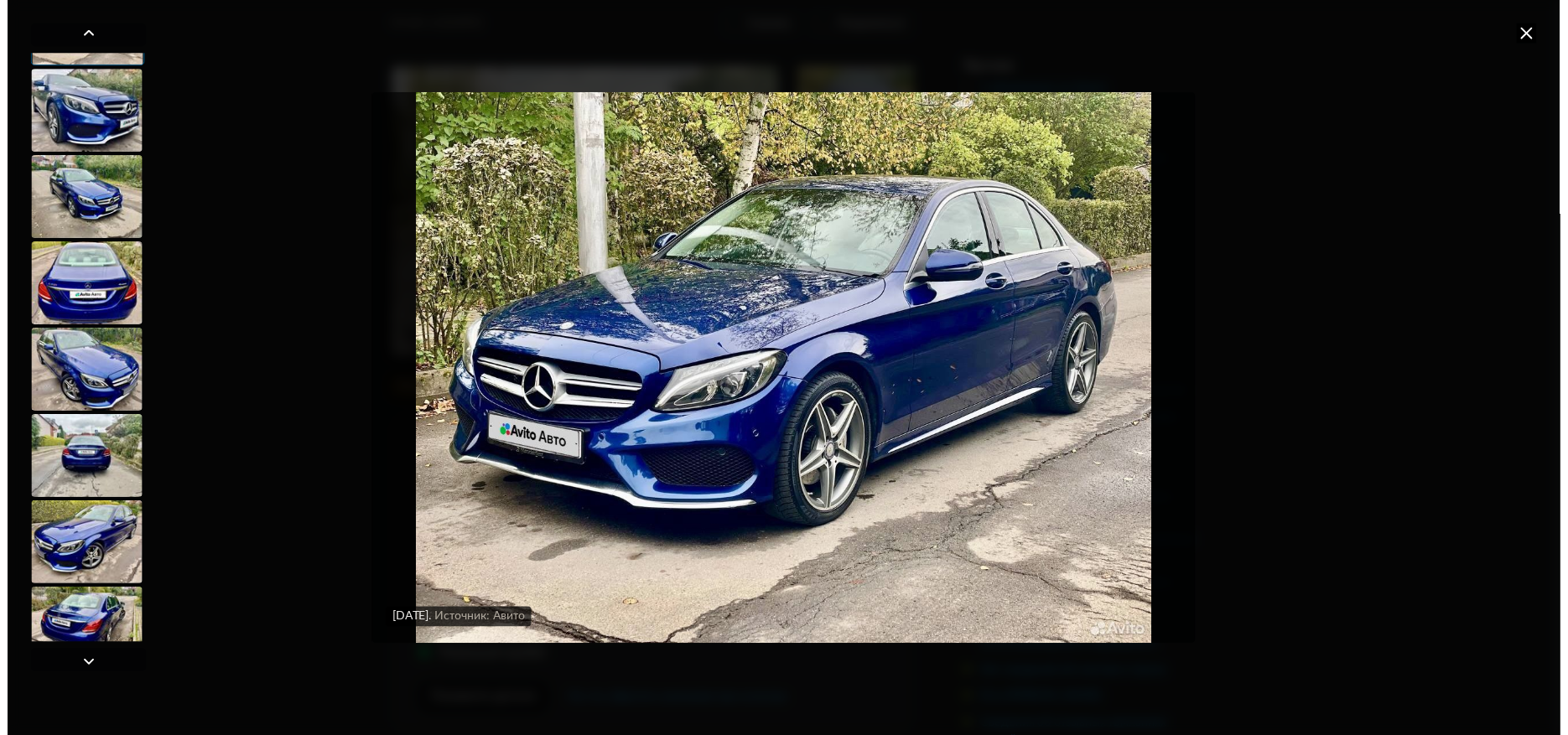
scroll to position [251, 0]
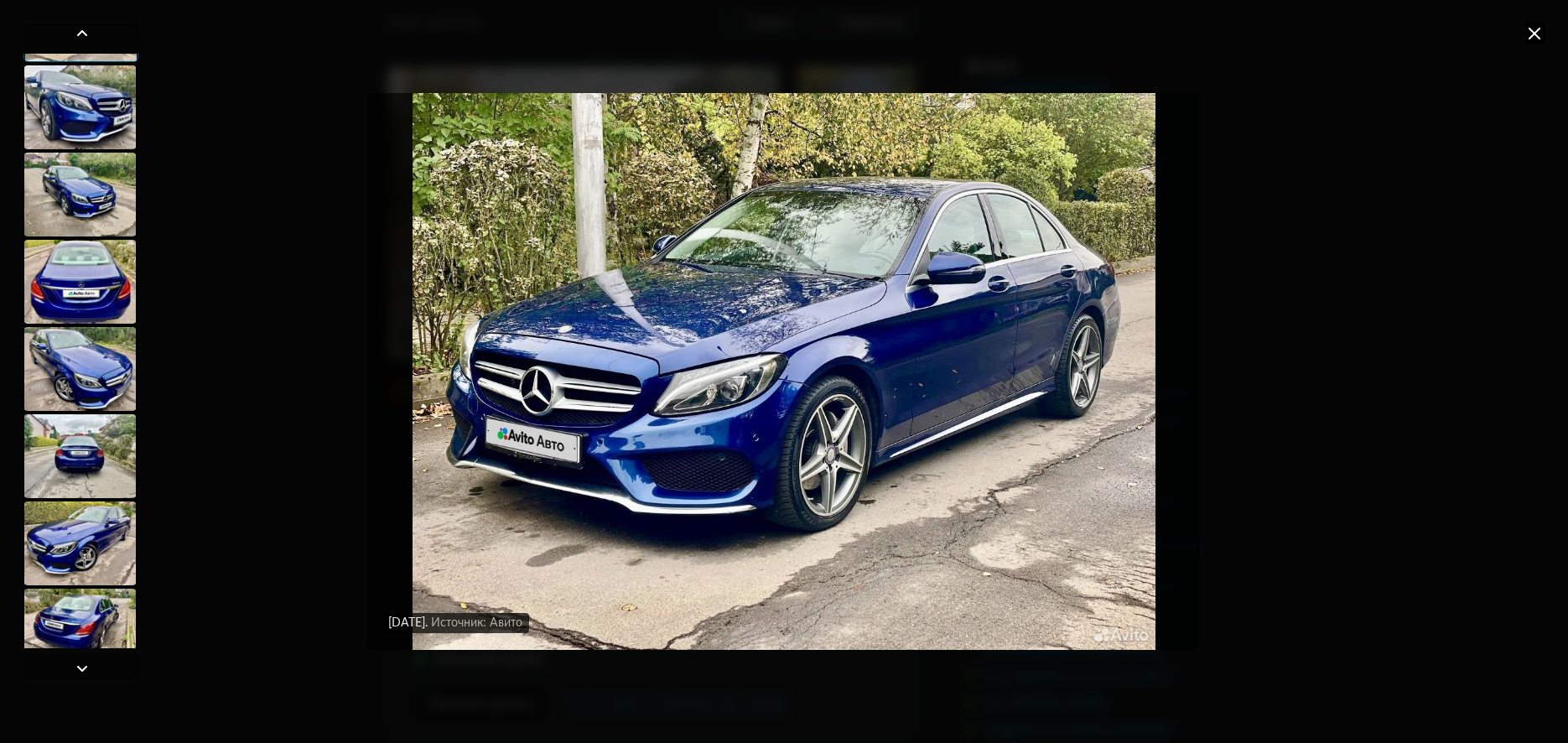
click at [71, 450] on div at bounding box center [80, 456] width 113 height 84
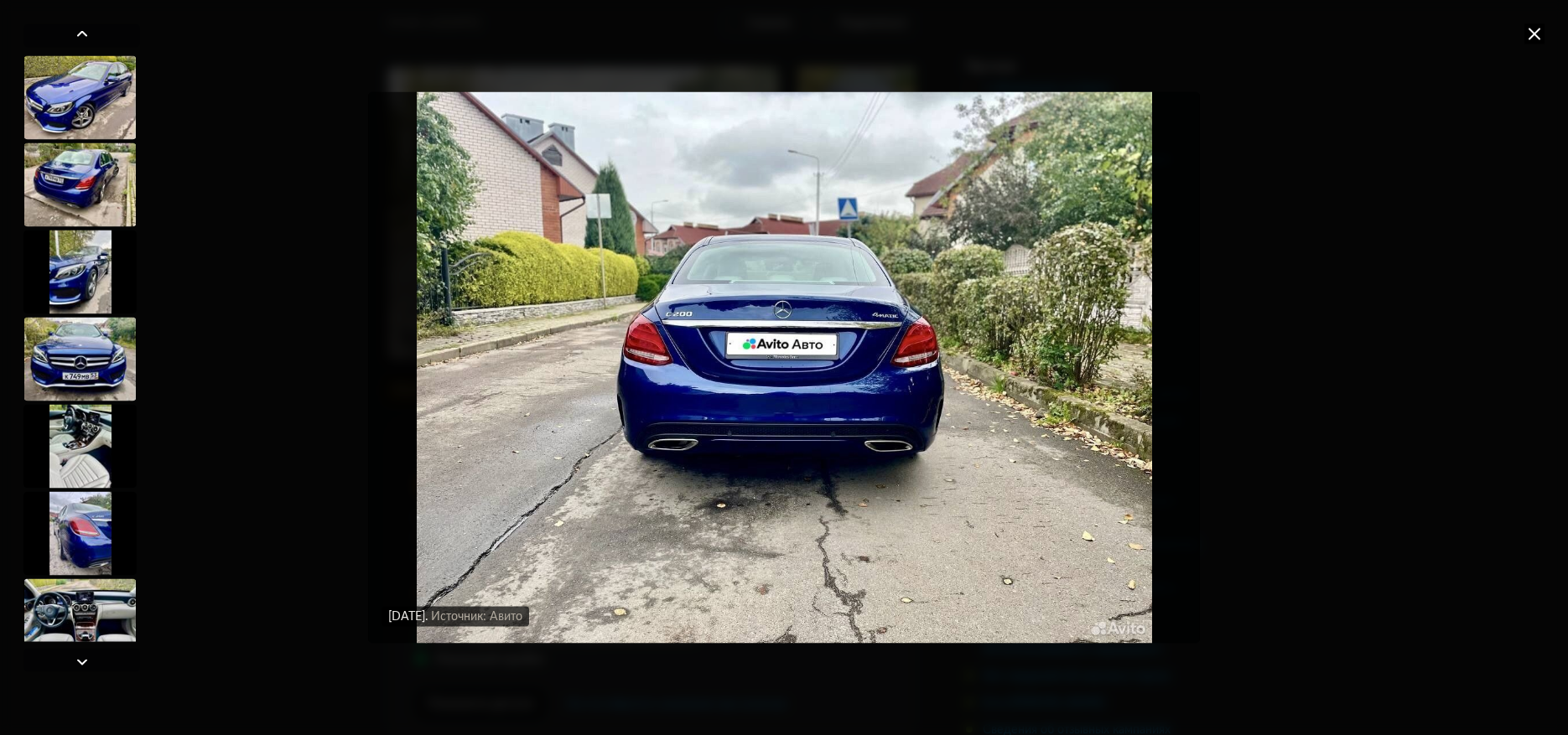
scroll to position [2263, 0]
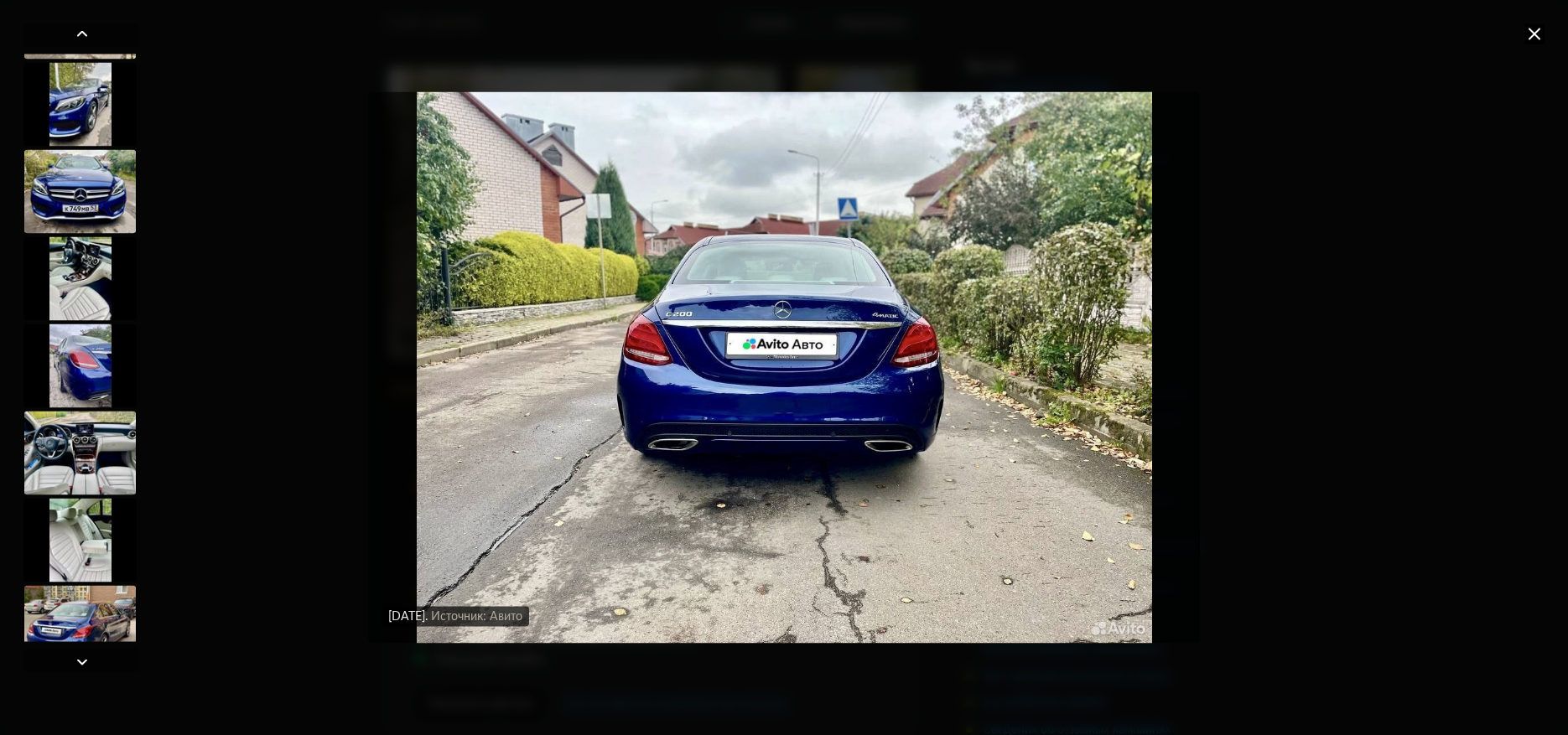
click at [67, 284] on div at bounding box center [80, 278] width 113 height 84
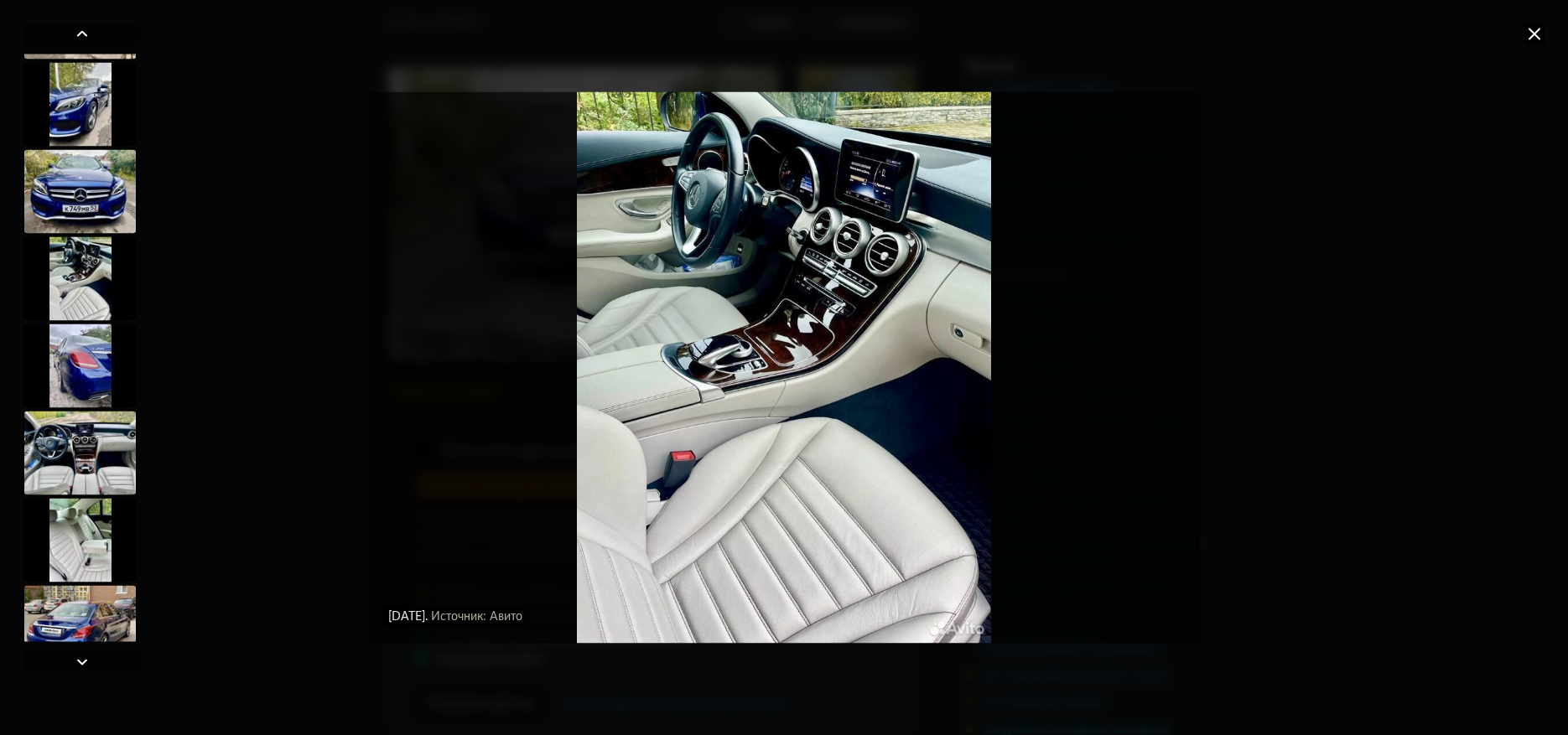
scroll to position [2345, 0]
click at [73, 385] on div at bounding box center [80, 367] width 113 height 84
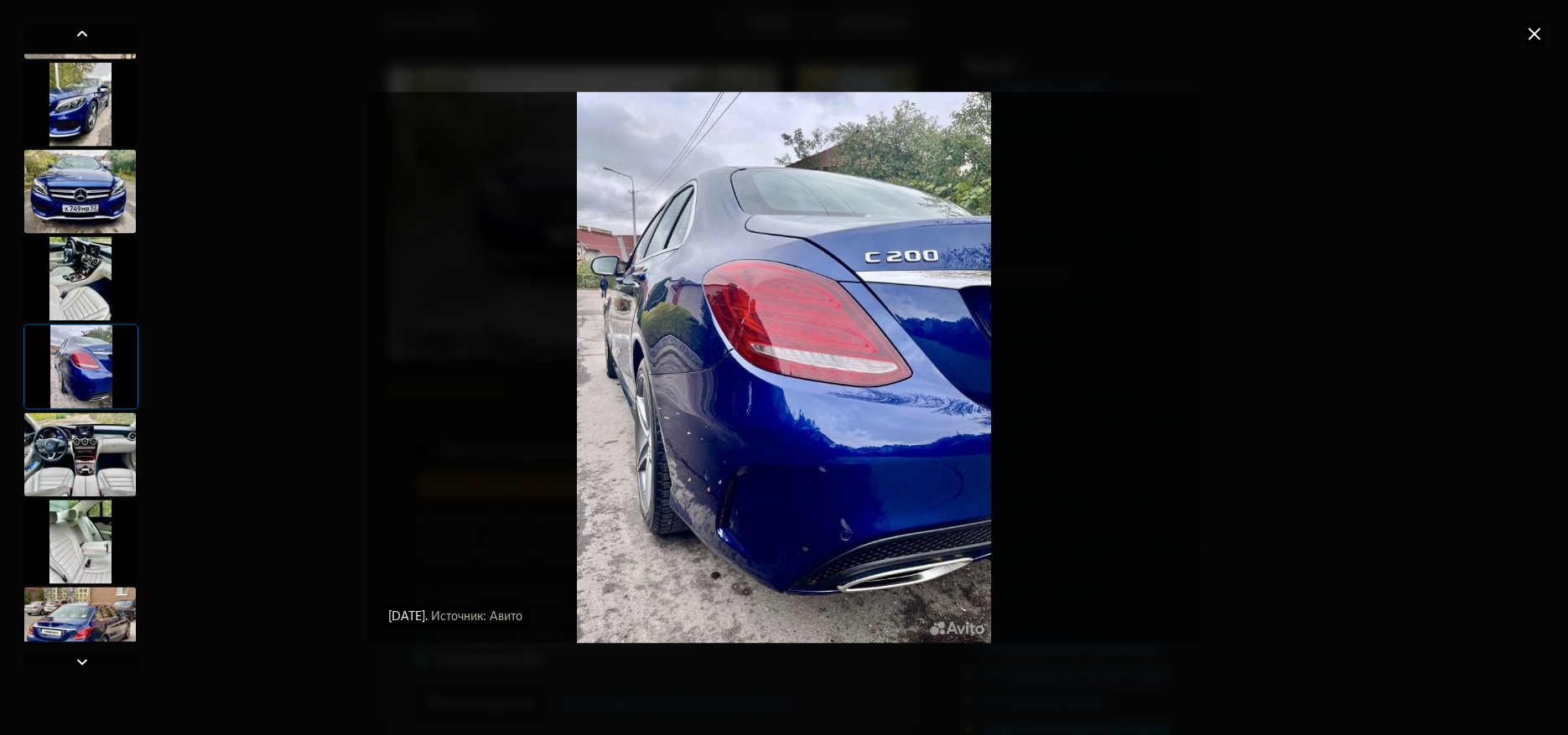
click at [84, 467] on div at bounding box center [80, 454] width 113 height 84
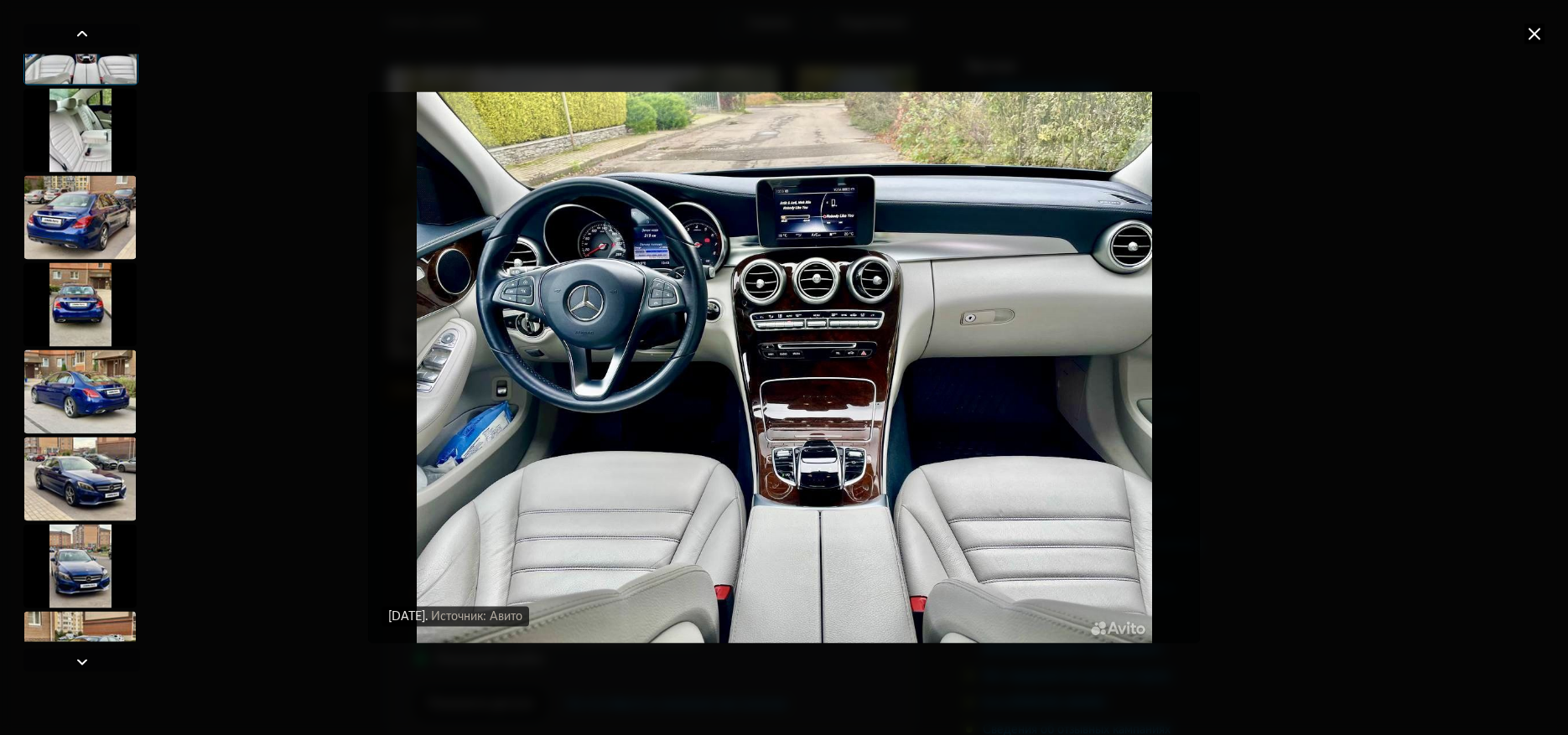
scroll to position [2765, 0]
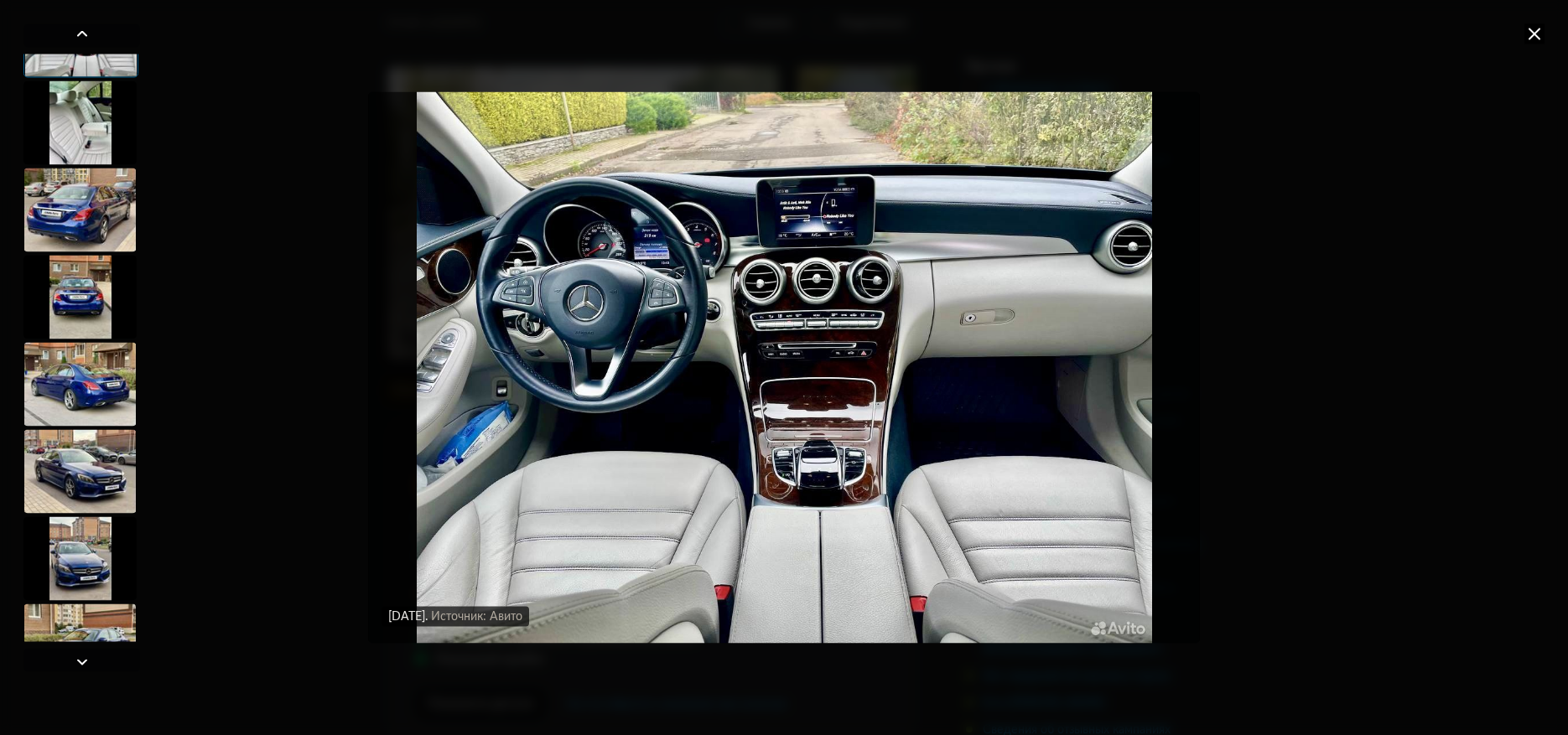
click at [113, 187] on div at bounding box center [80, 210] width 113 height 84
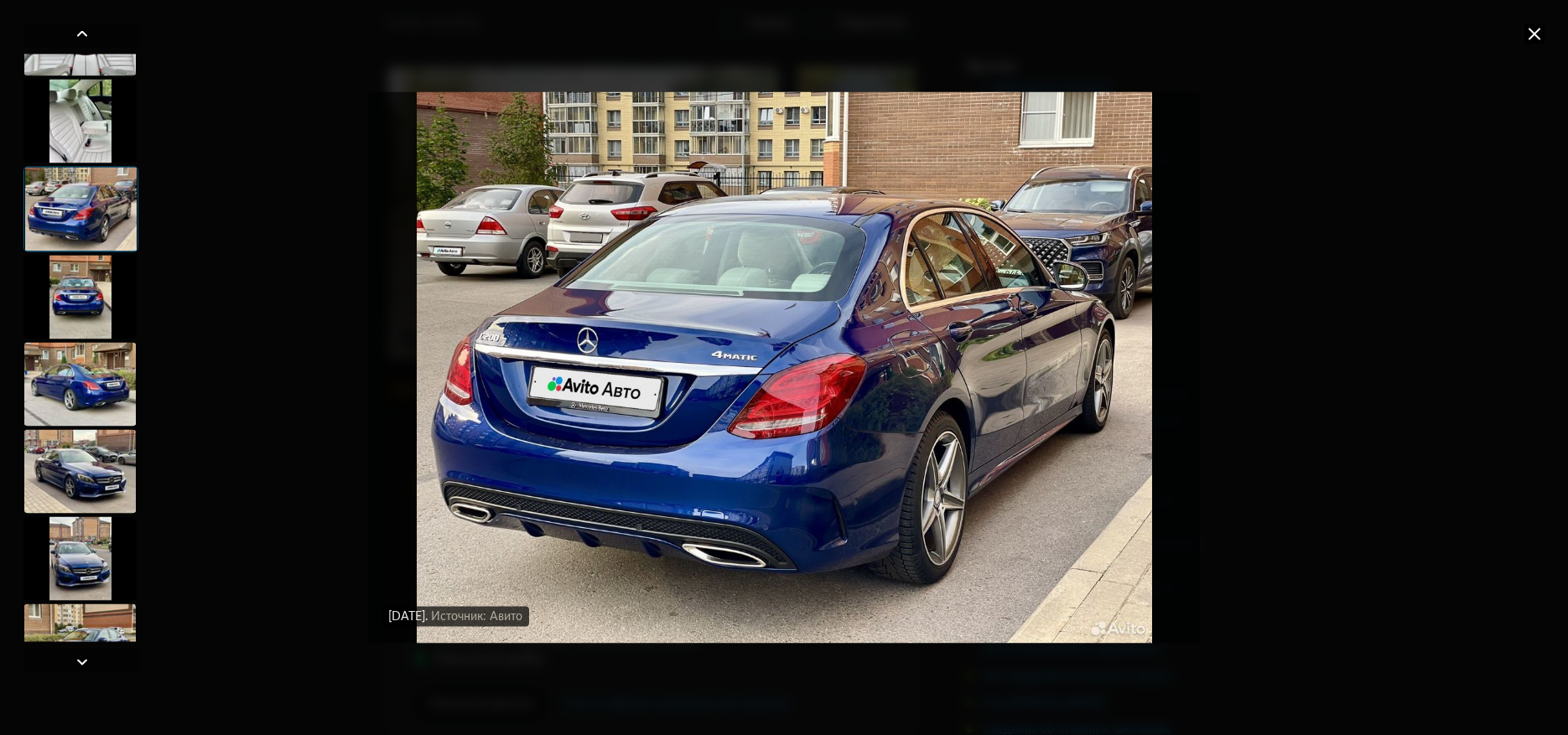
click at [87, 315] on div at bounding box center [80, 297] width 113 height 84
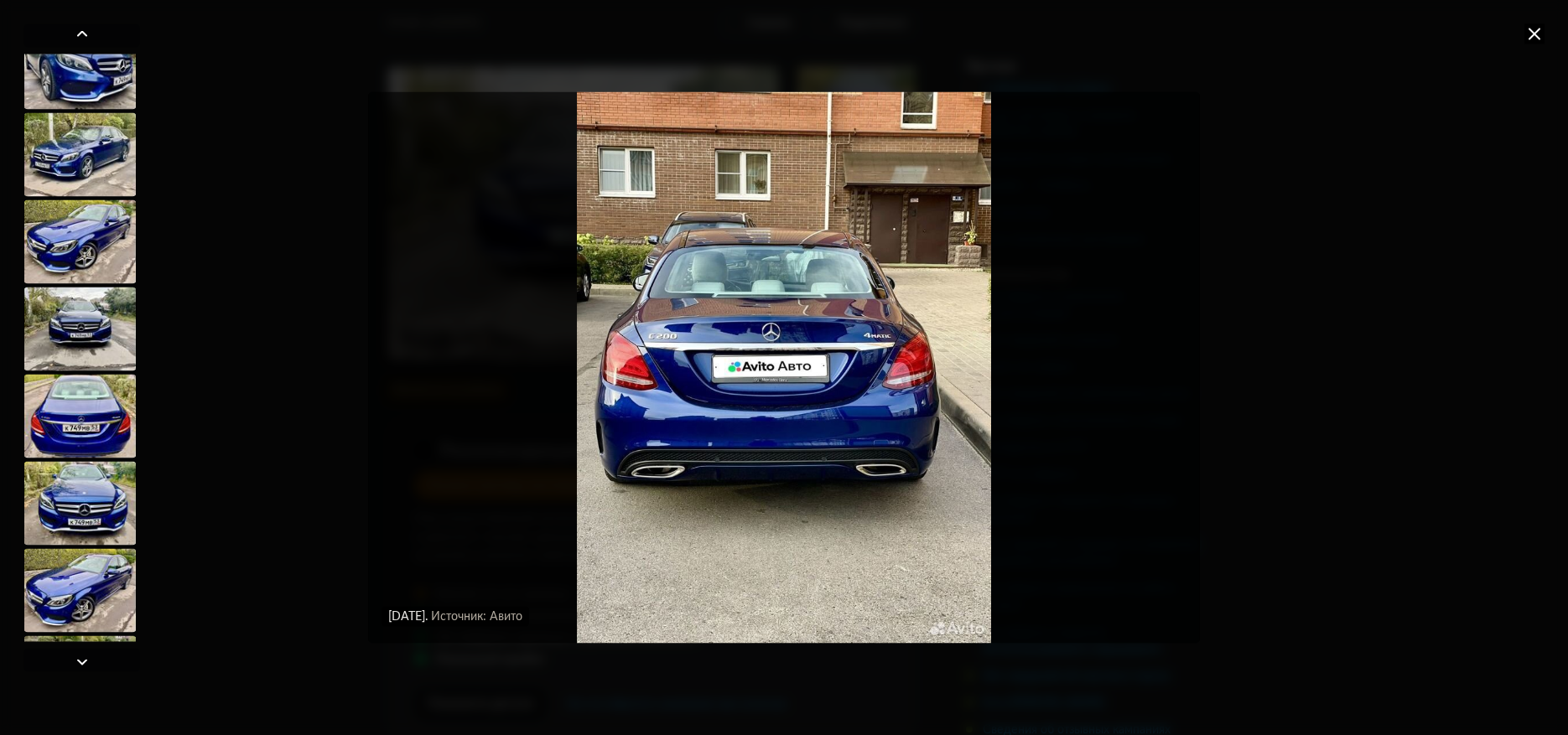
scroll to position [1675, 0]
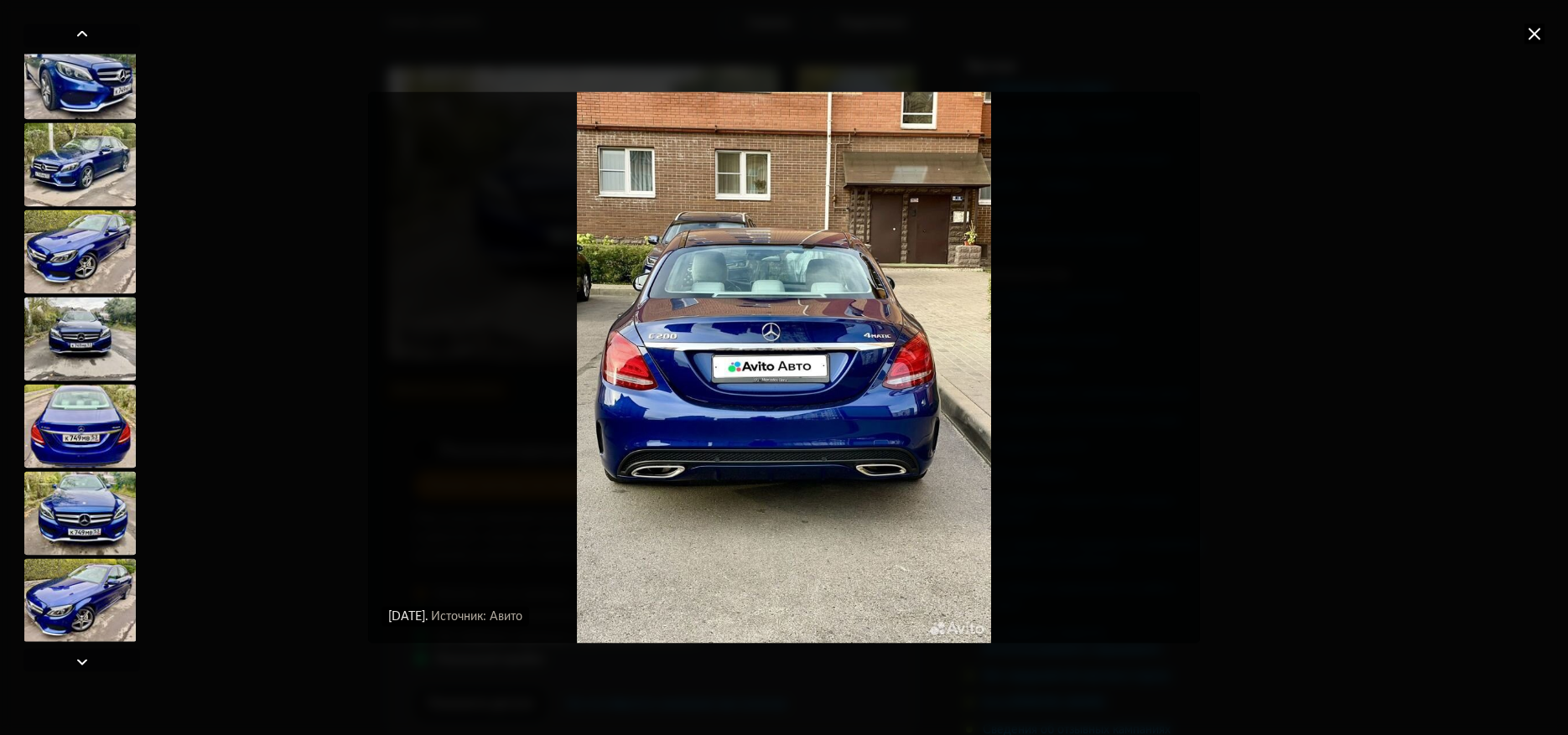
click at [75, 335] on div at bounding box center [80, 339] width 113 height 84
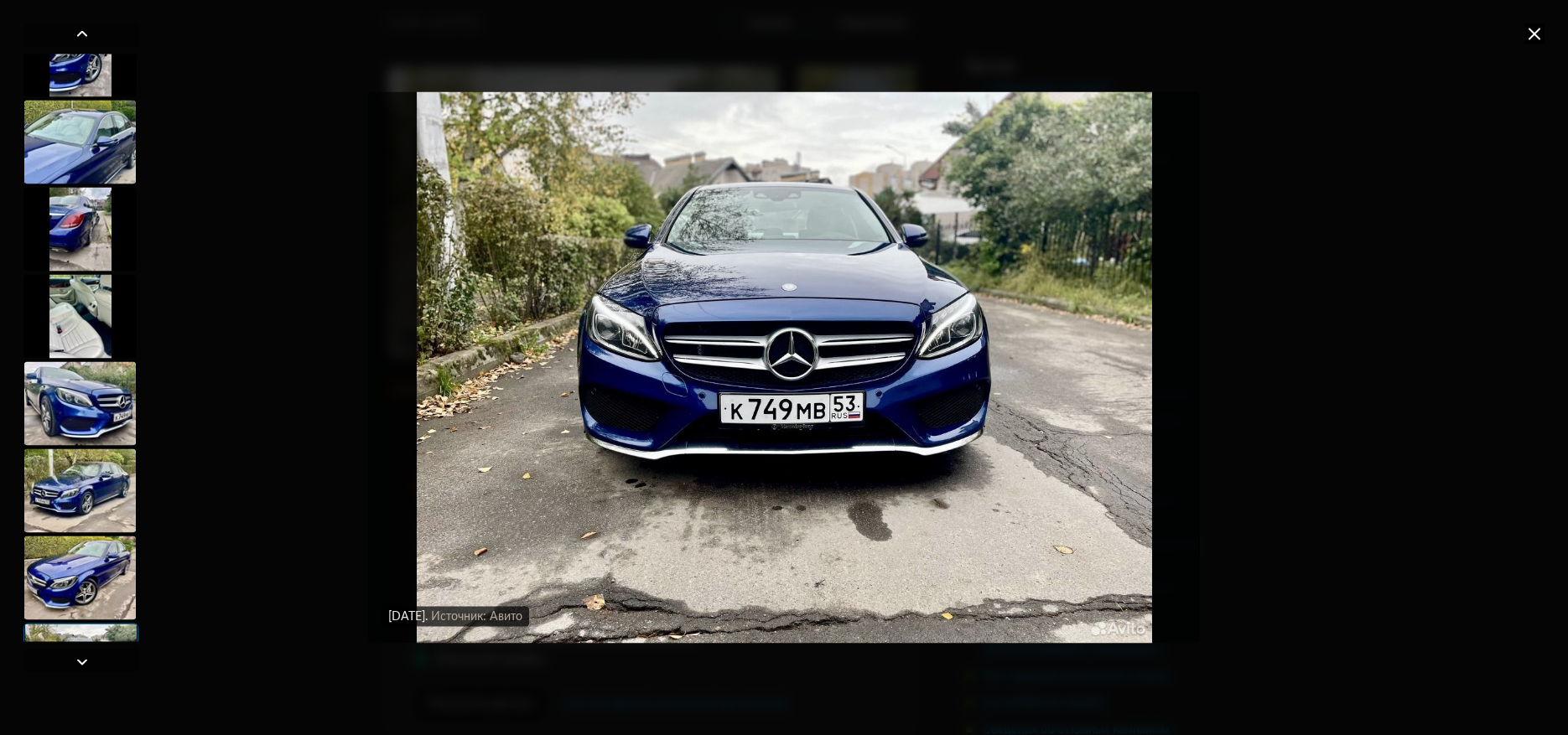
scroll to position [1339, 0]
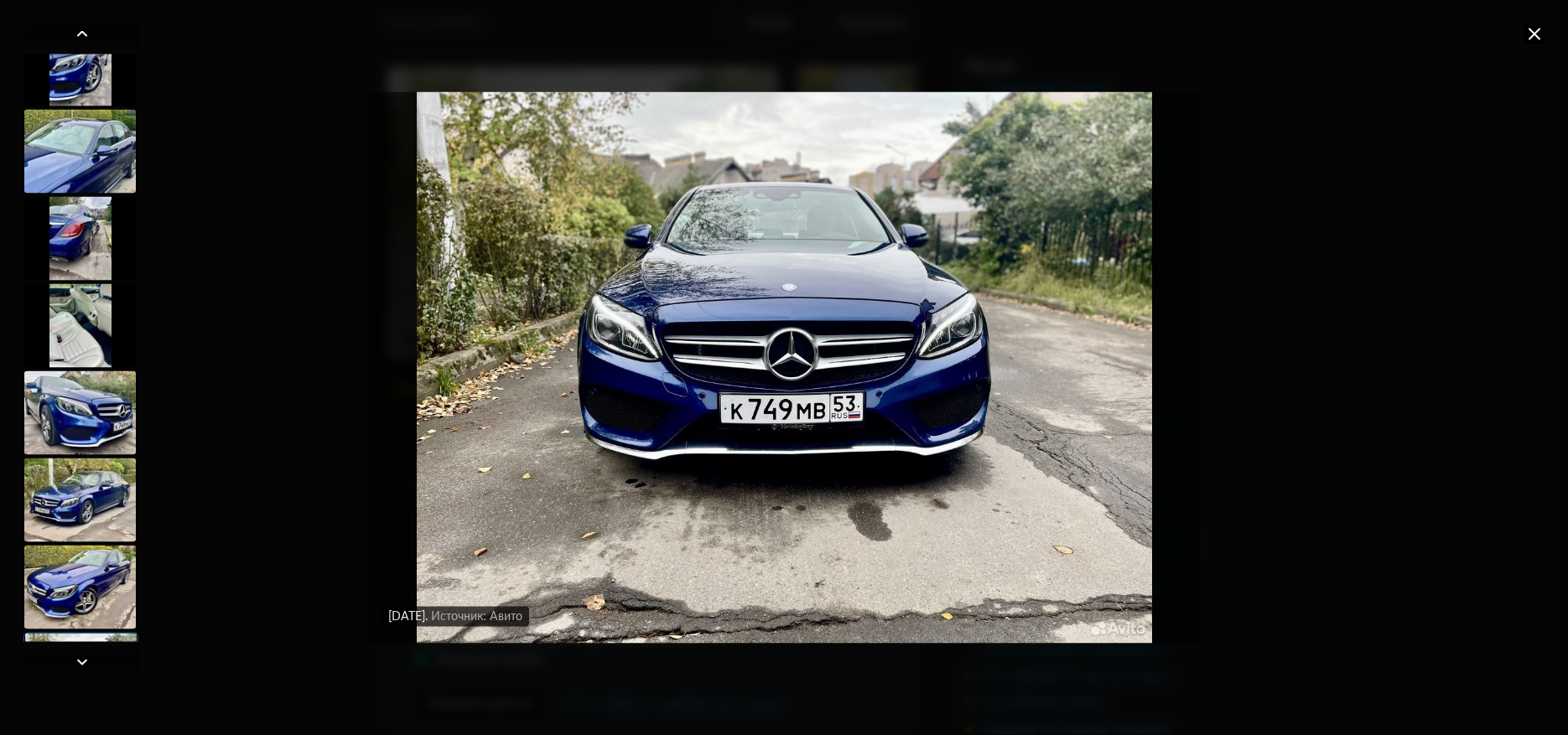
click at [83, 322] on div at bounding box center [80, 325] width 113 height 84
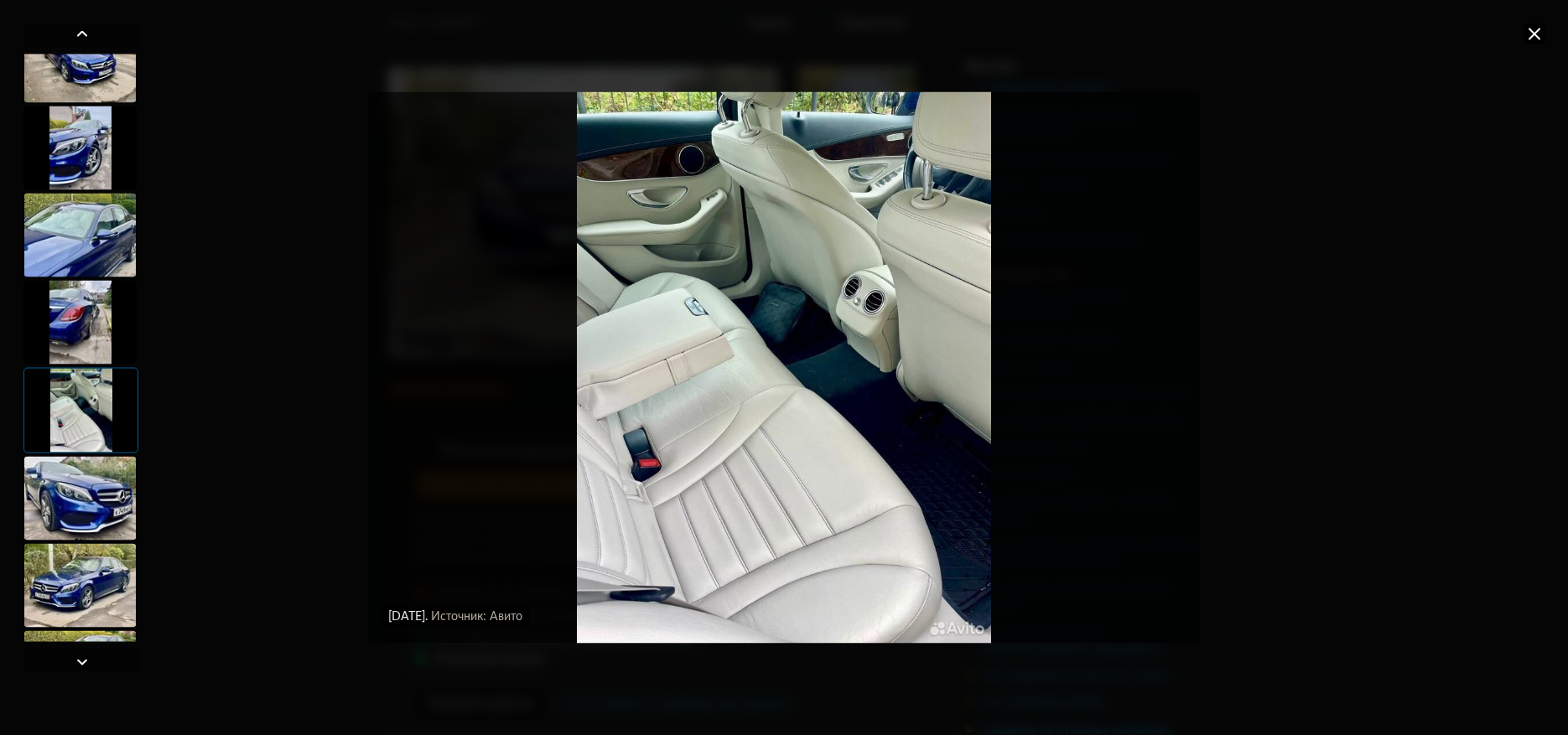
click at [84, 305] on div at bounding box center [80, 322] width 113 height 84
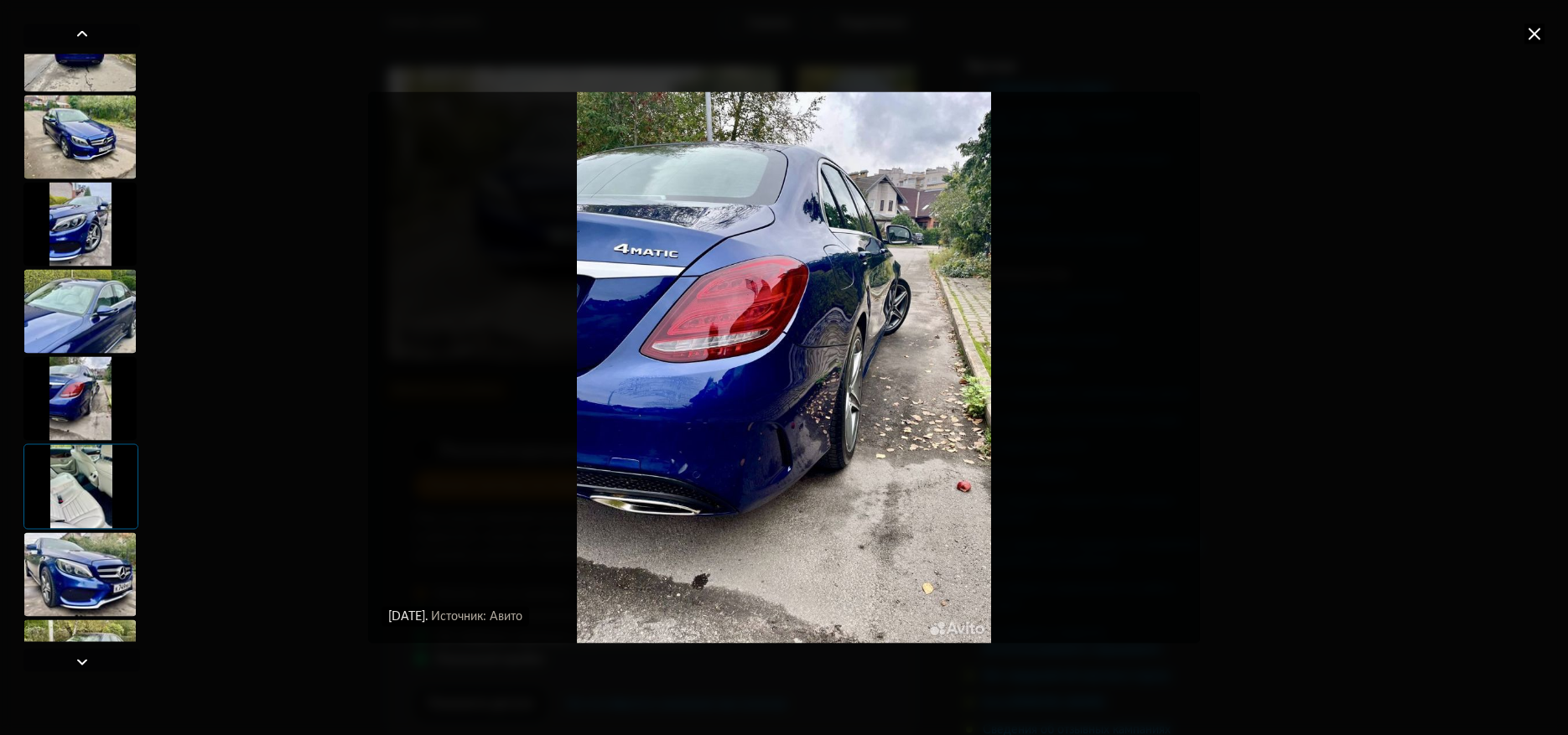
scroll to position [1172, 0]
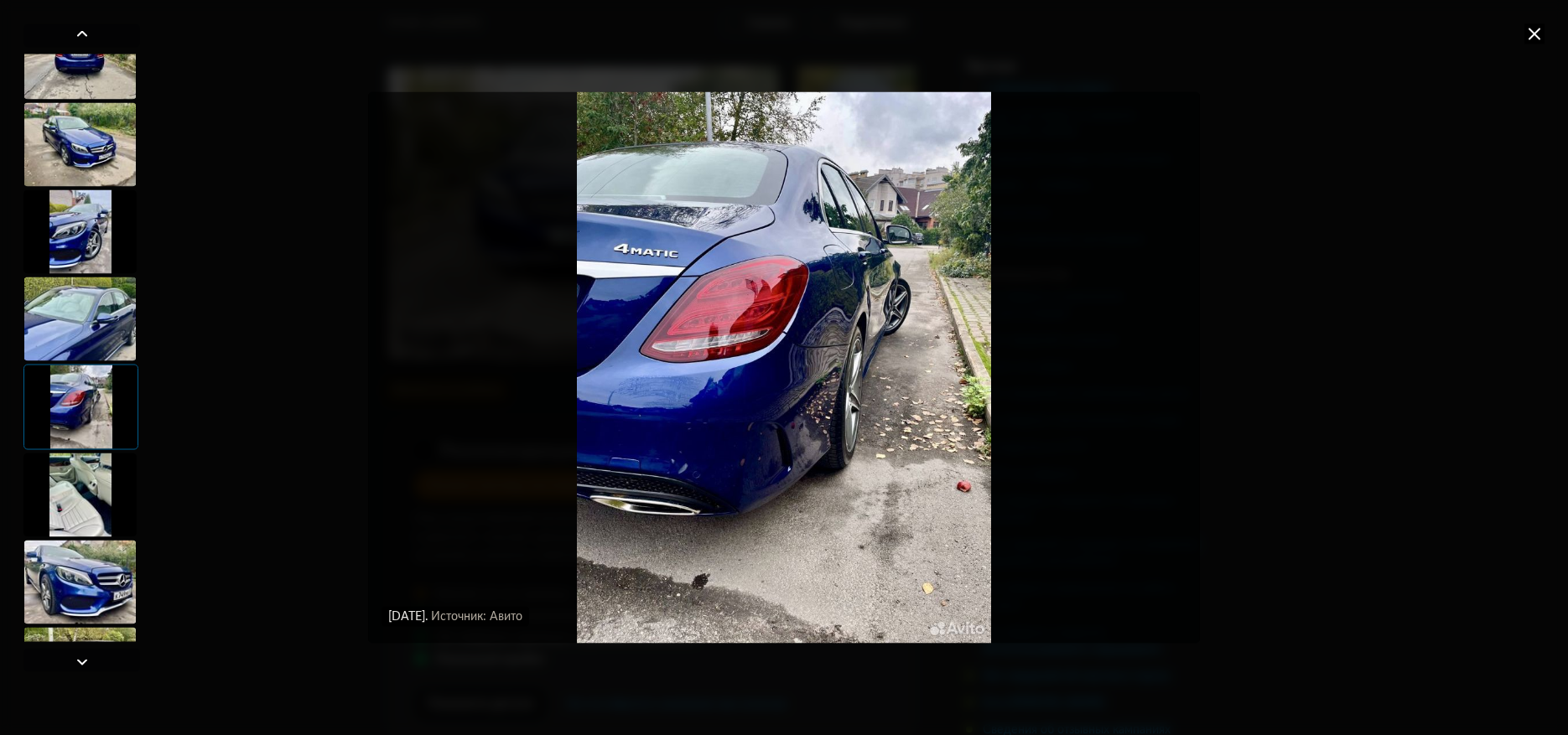
click at [97, 213] on div at bounding box center [80, 231] width 113 height 84
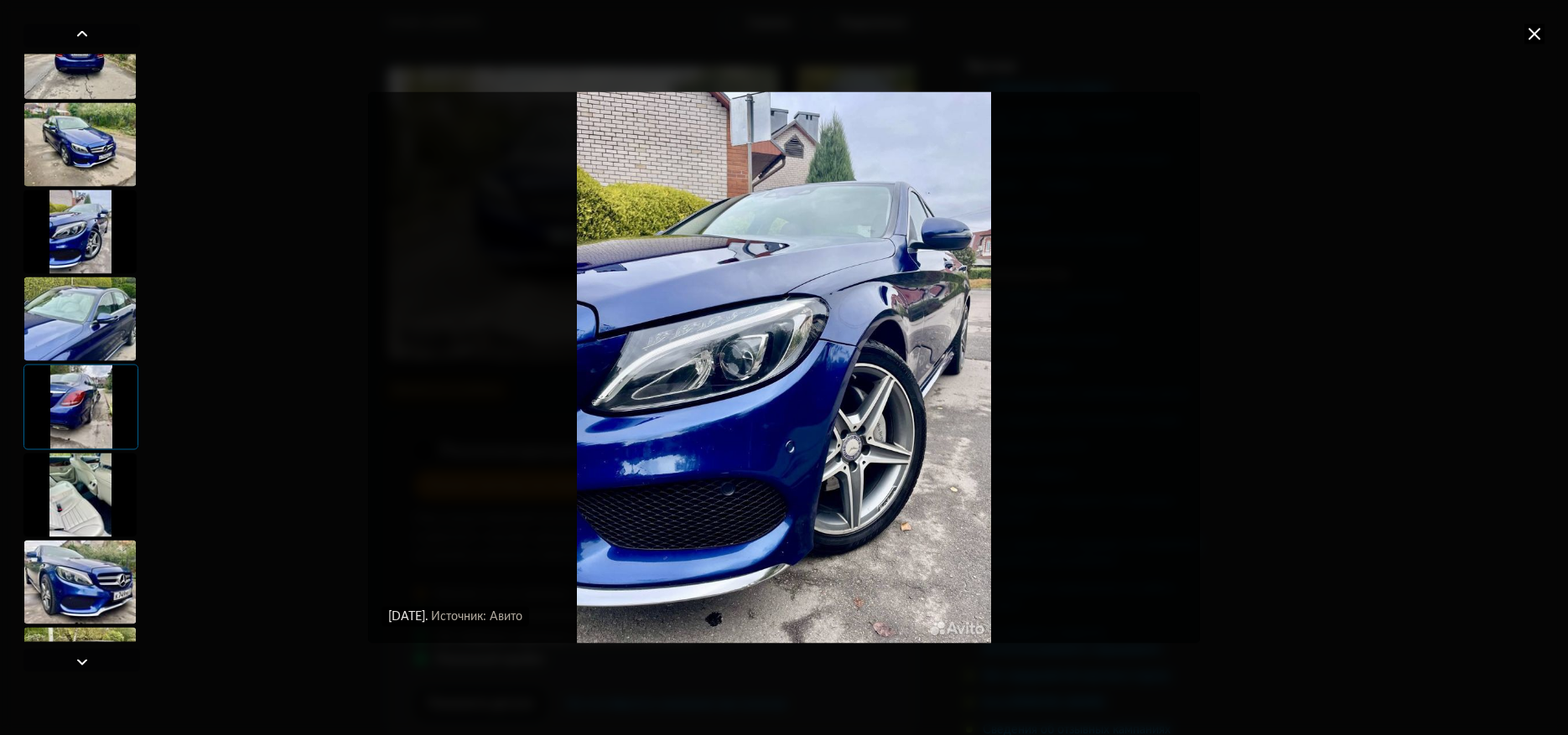
click at [91, 121] on div at bounding box center [80, 144] width 113 height 84
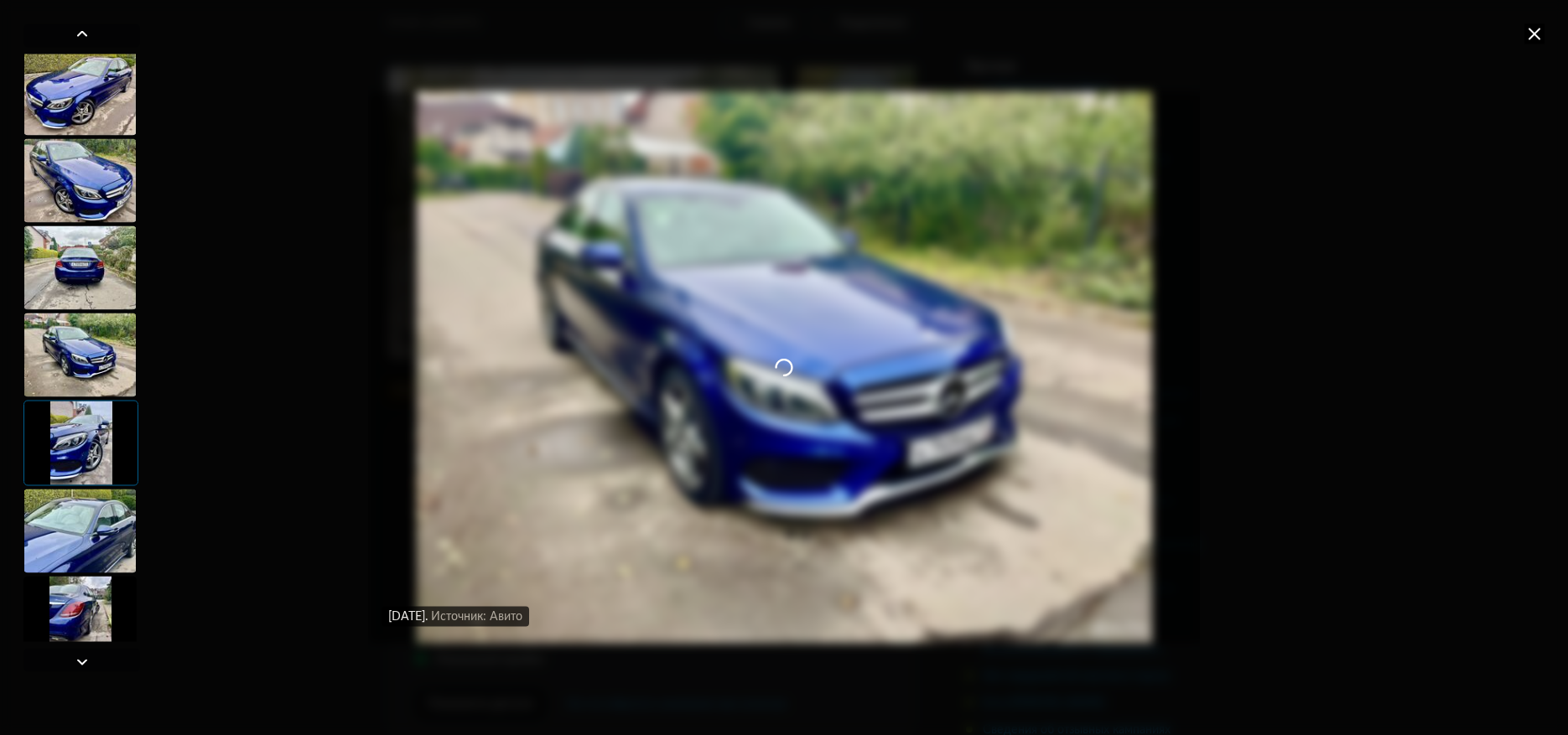
scroll to position [921, 0]
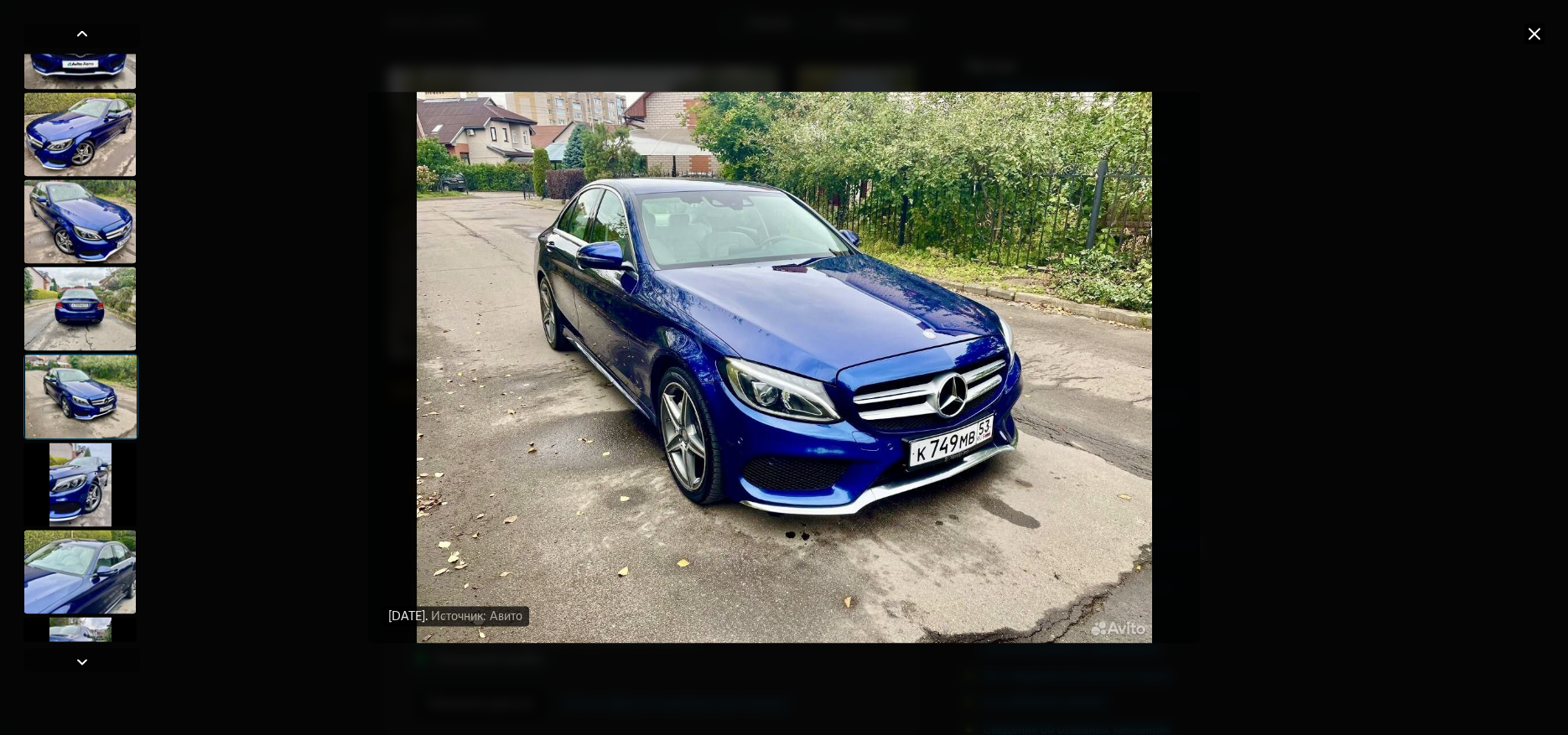
click at [69, 310] on div at bounding box center [80, 308] width 113 height 84
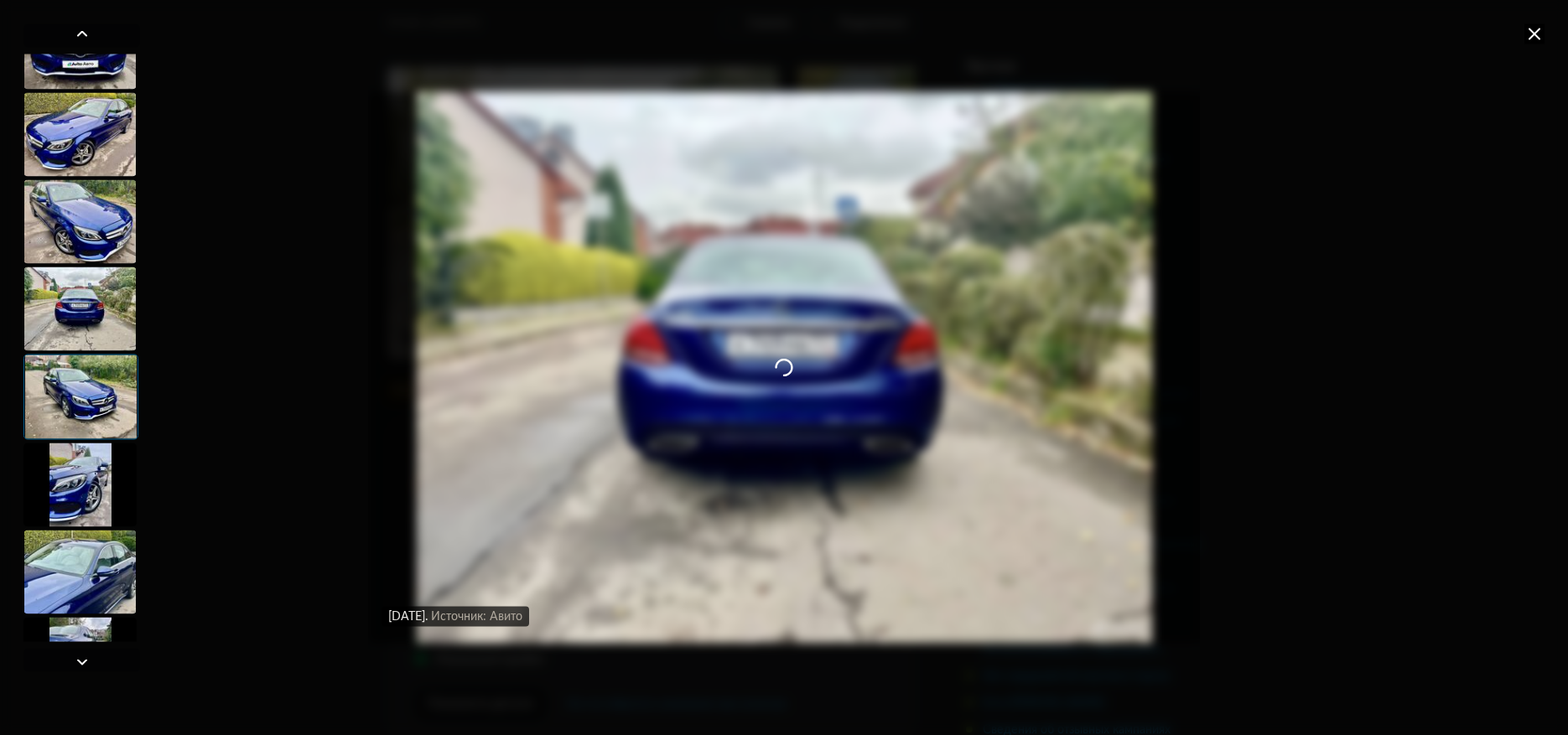
click at [71, 223] on div at bounding box center [80, 221] width 113 height 84
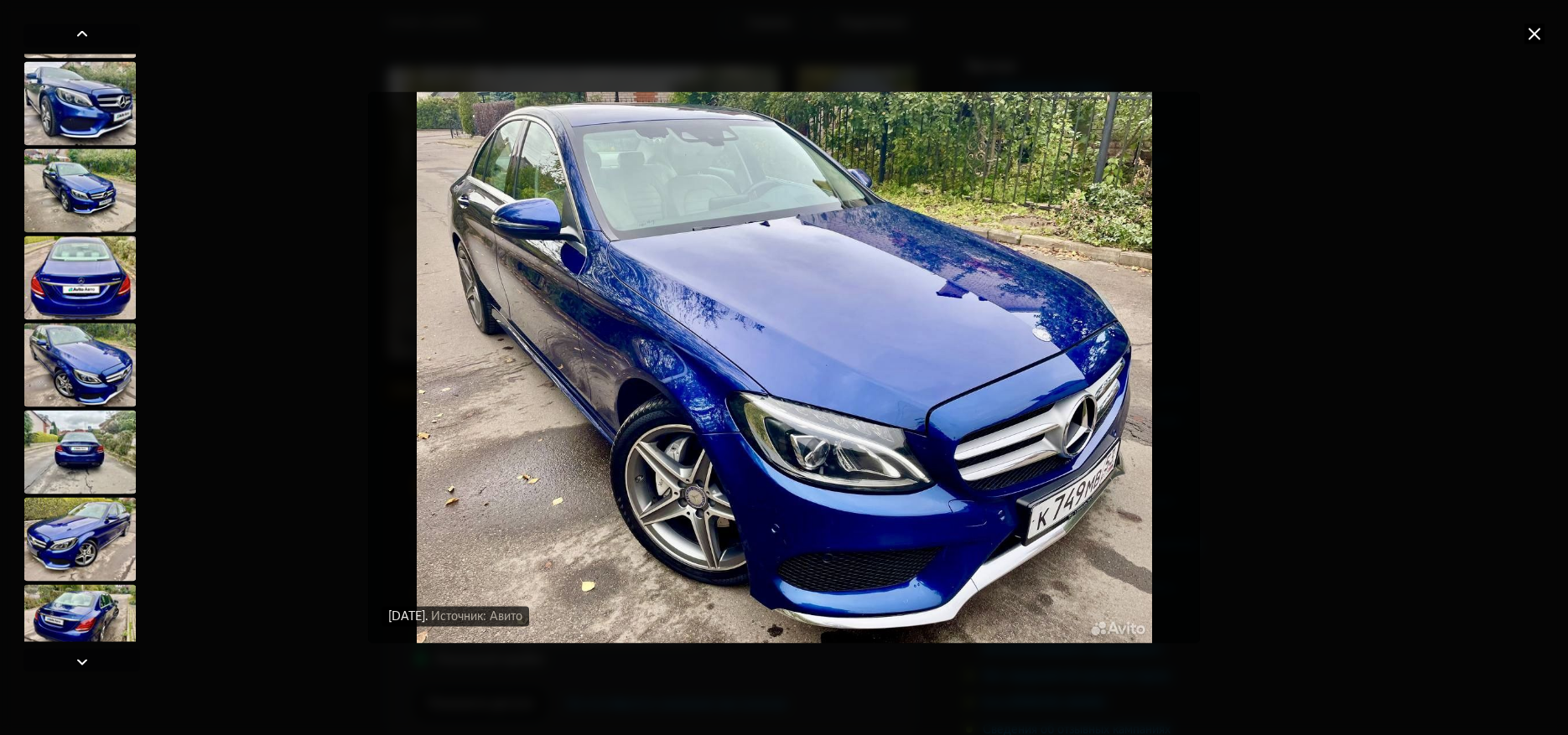
scroll to position [250, 0]
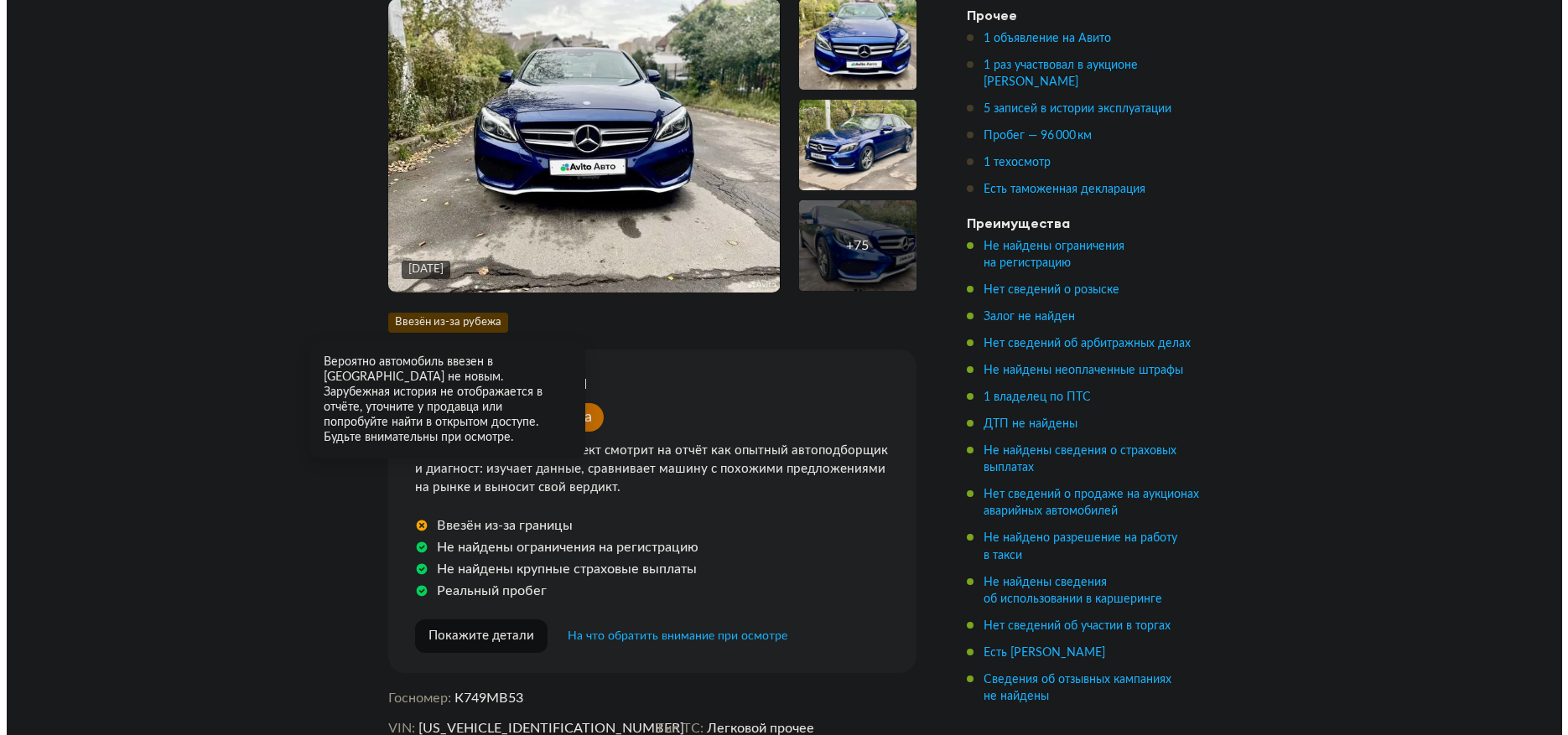
scroll to position [335, 0]
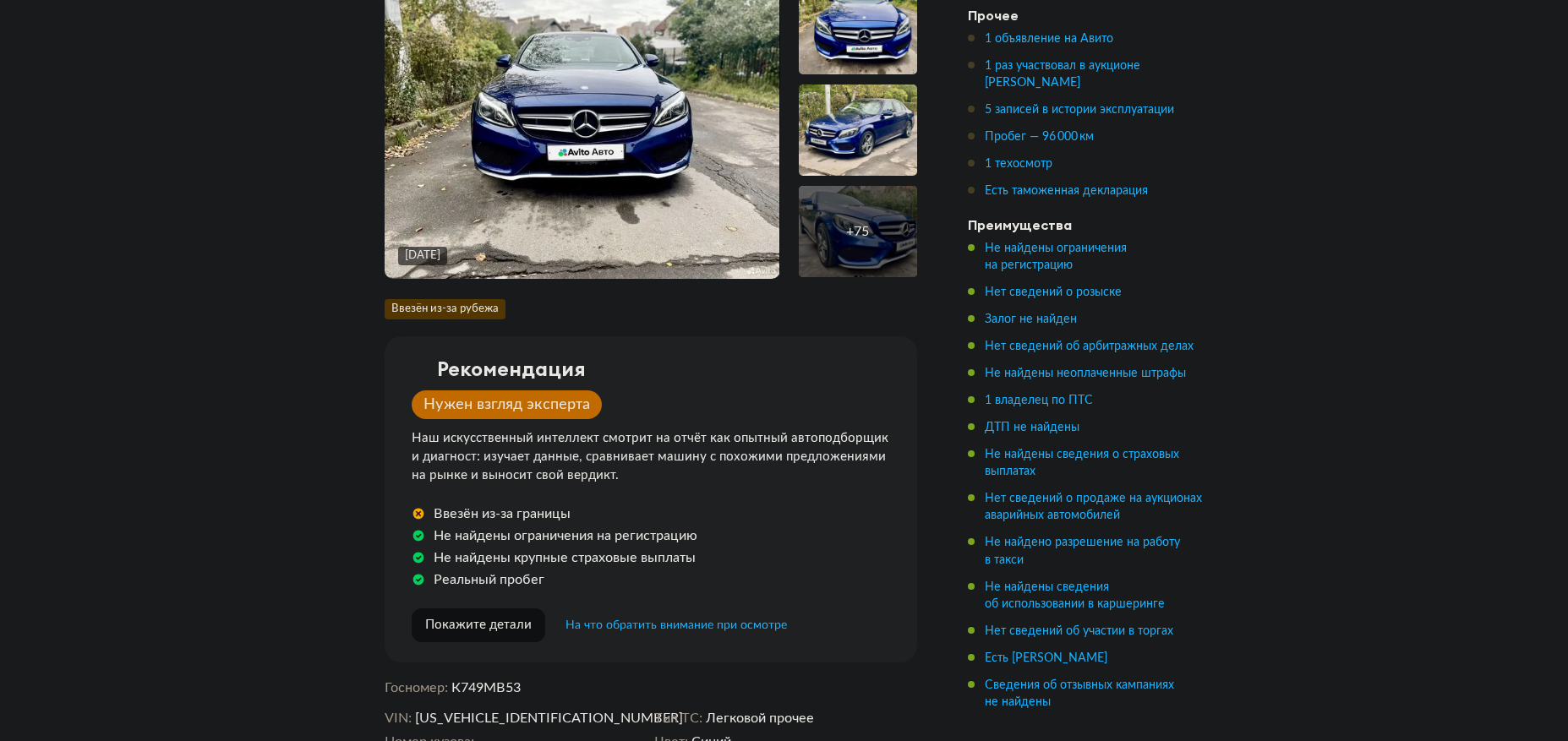
click at [564, 186] on img at bounding box center [582, 131] width 395 height 296
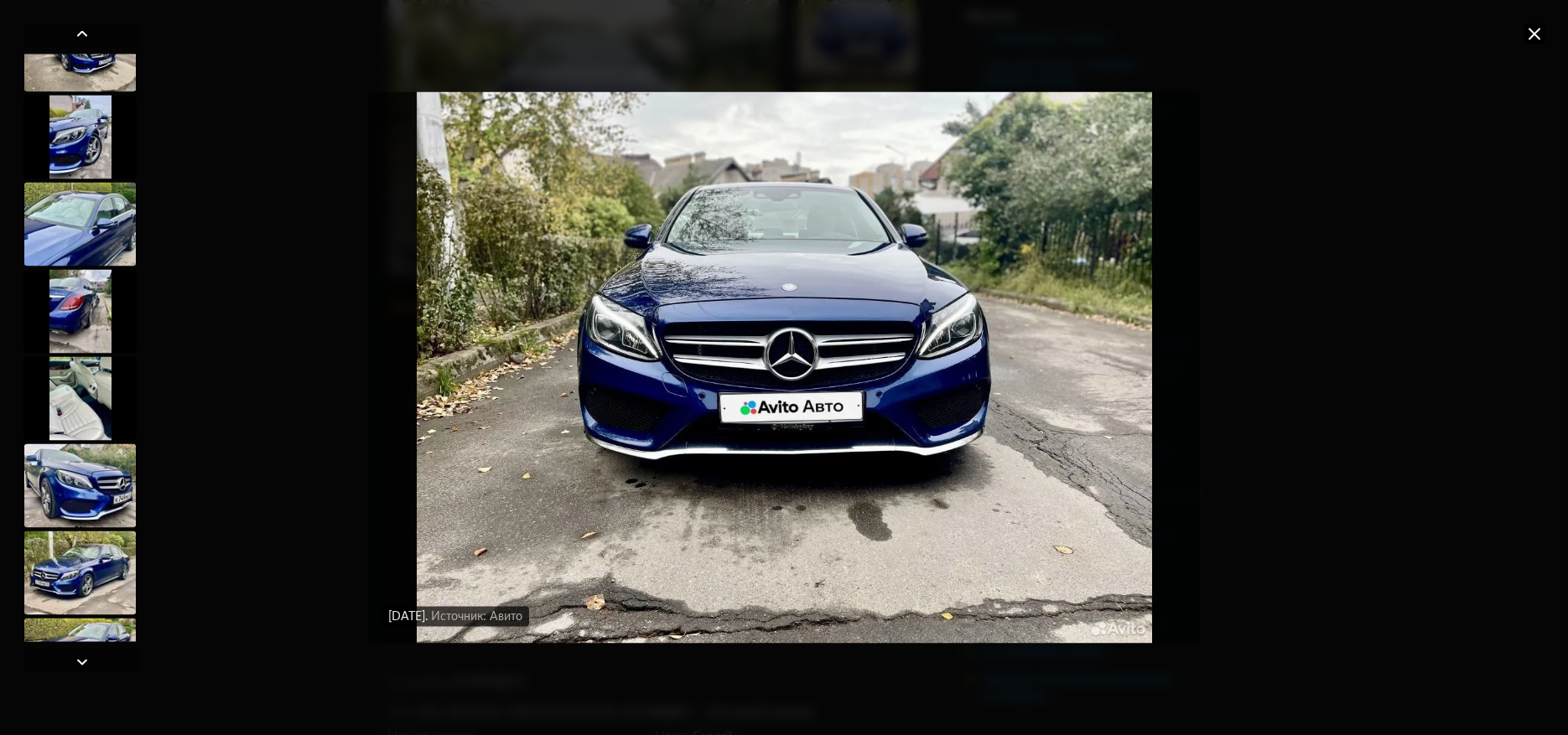
scroll to position [1257, 0]
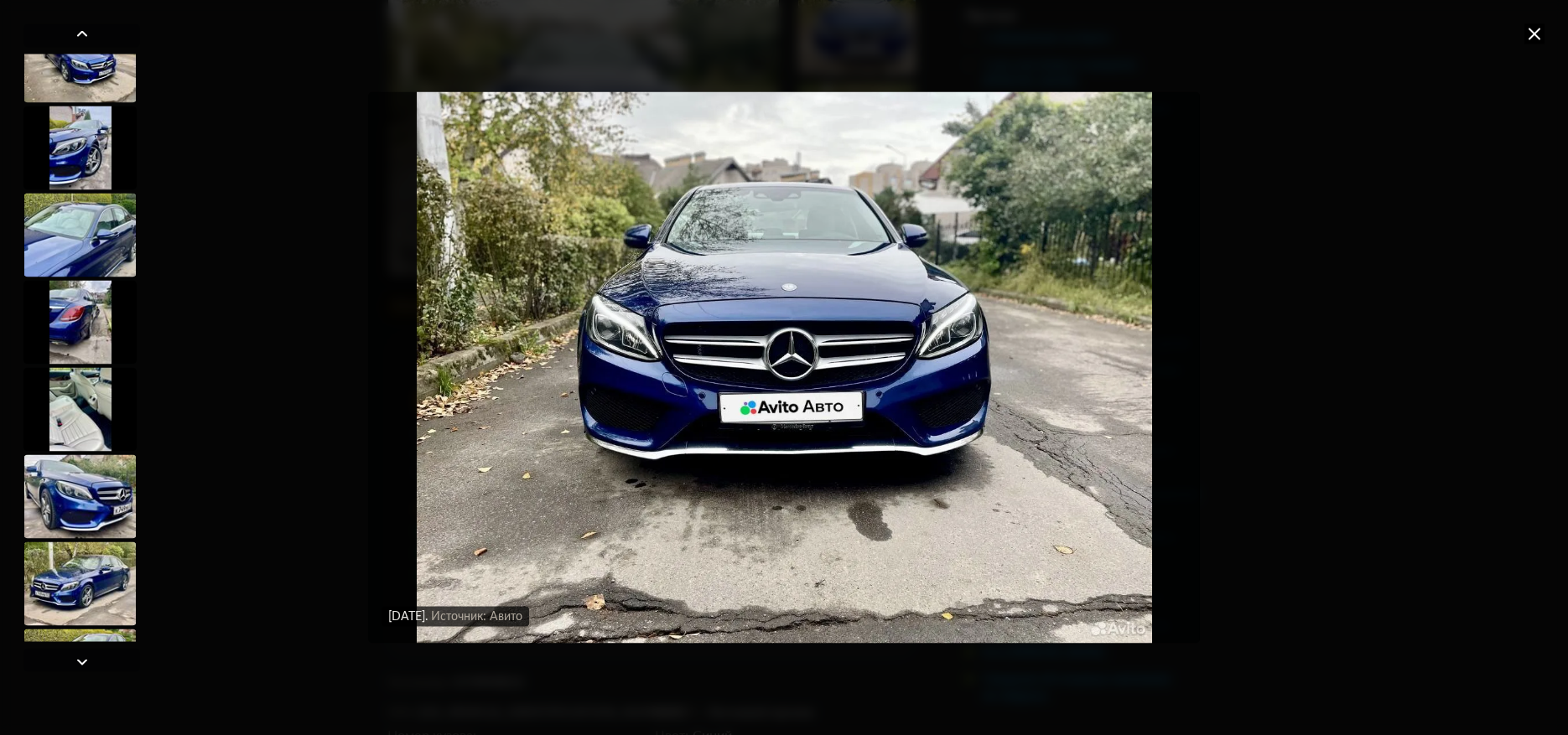
click at [1507, 273] on div "[DATE] Источник: Авито [DATE] Источник: Авито" at bounding box center [784, 368] width 1568 height 735
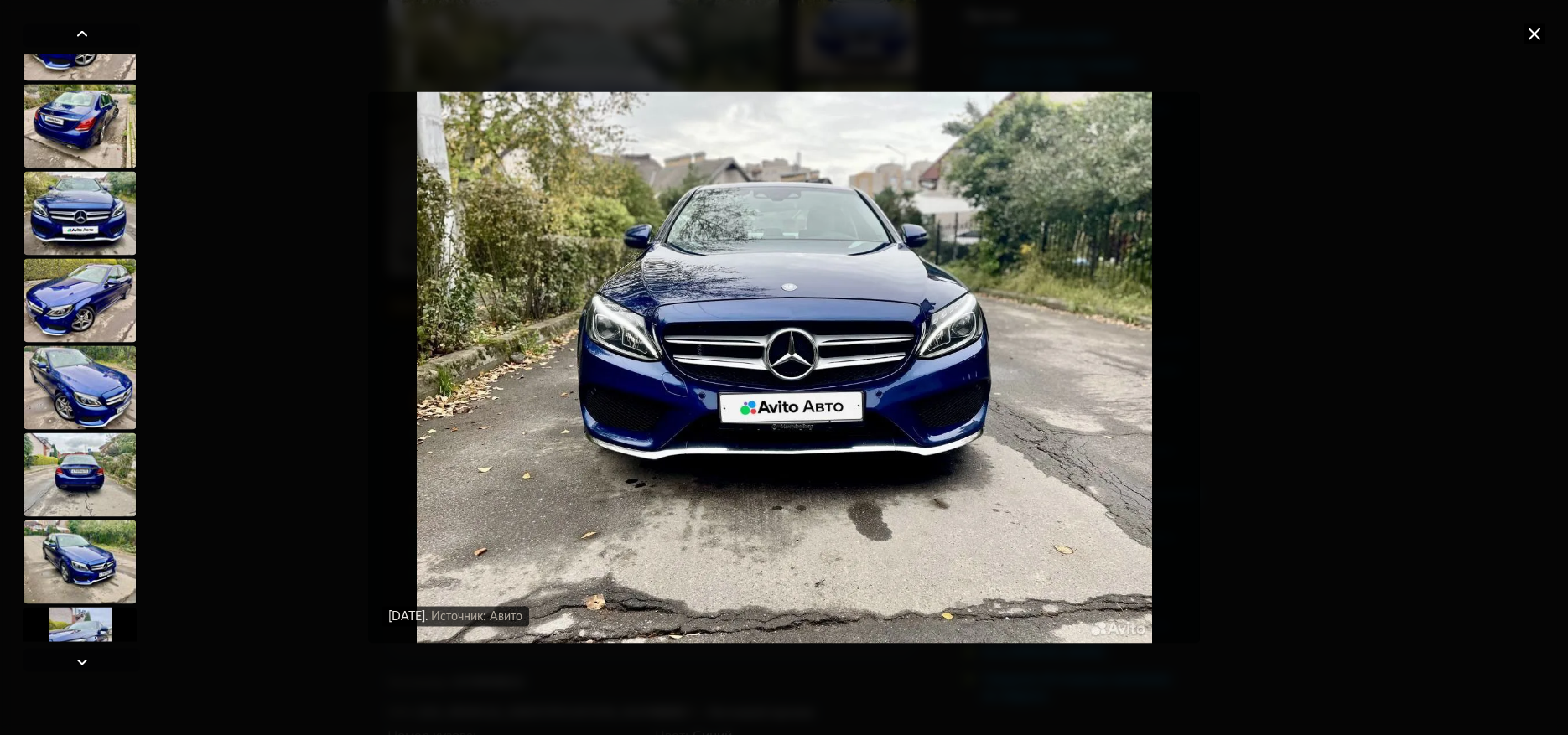
scroll to position [754, 0]
click at [63, 105] on div at bounding box center [80, 127] width 113 height 84
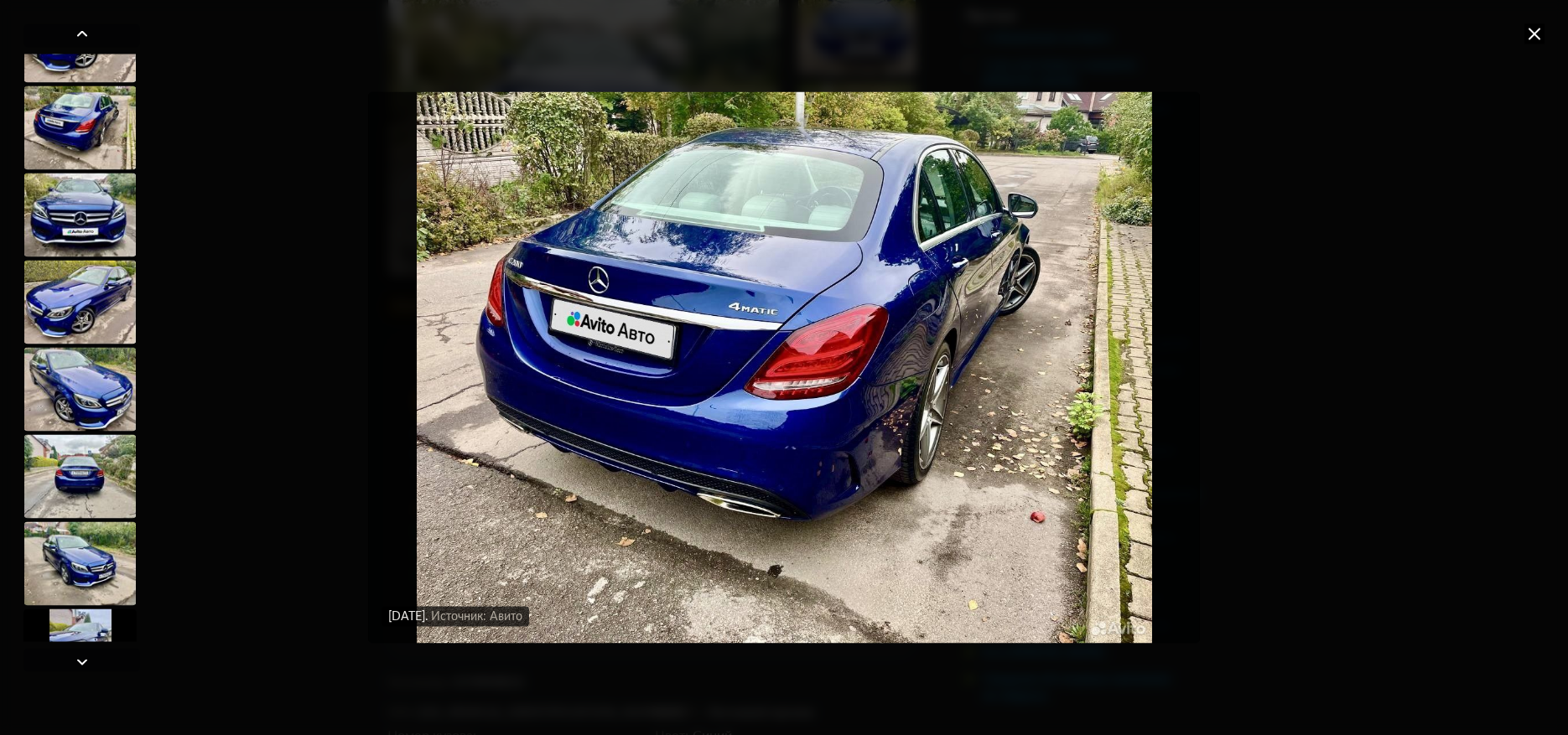
scroll to position [753, 0]
